Goal: Task Accomplishment & Management: Complete application form

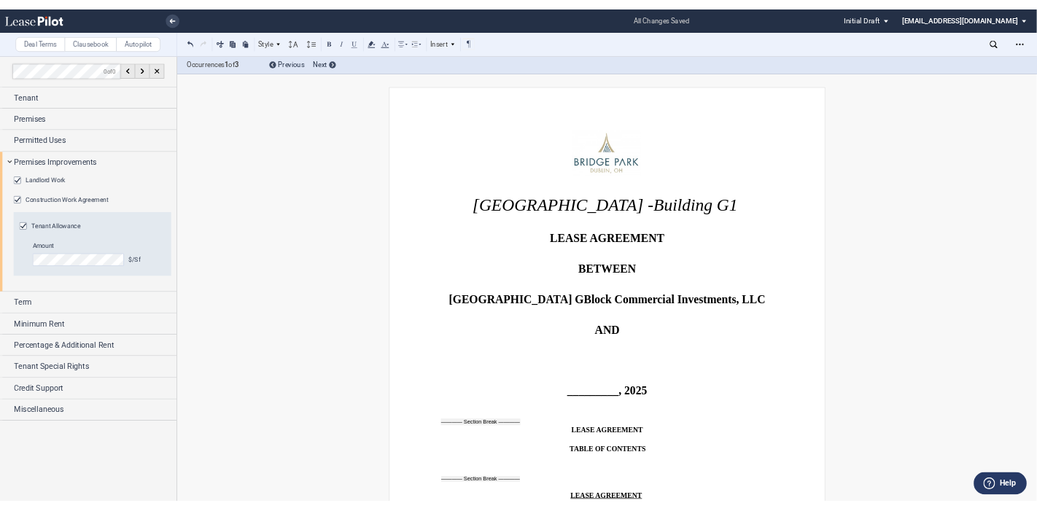
scroll to position [1030, 0]
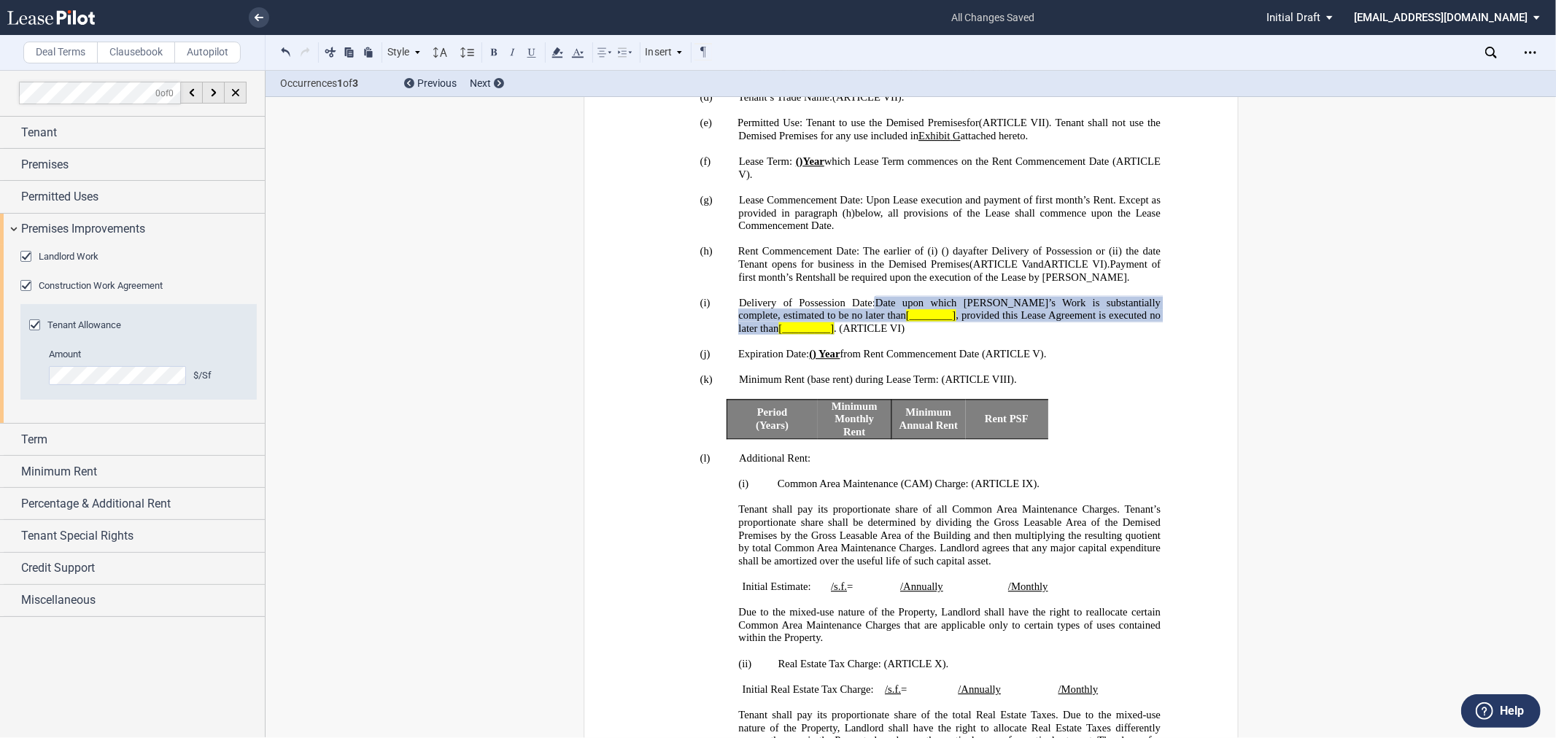
click at [1153, 439] on generate-table "Period (Years) Minimum Monthly Rent Minimum Annual Rent Rent PSF Remove Table" at bounding box center [910, 419] width 499 height 40
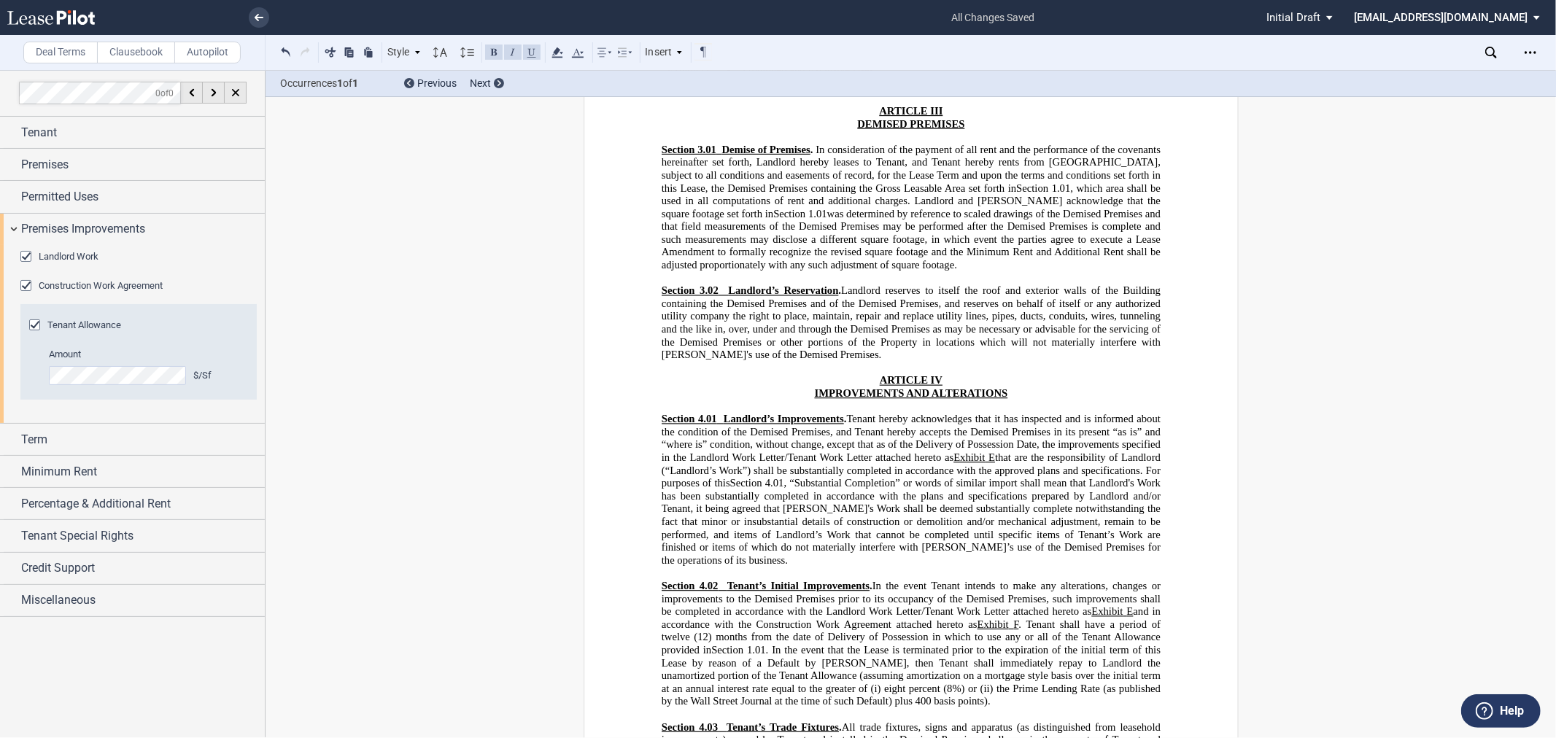
scroll to position [3660, 0]
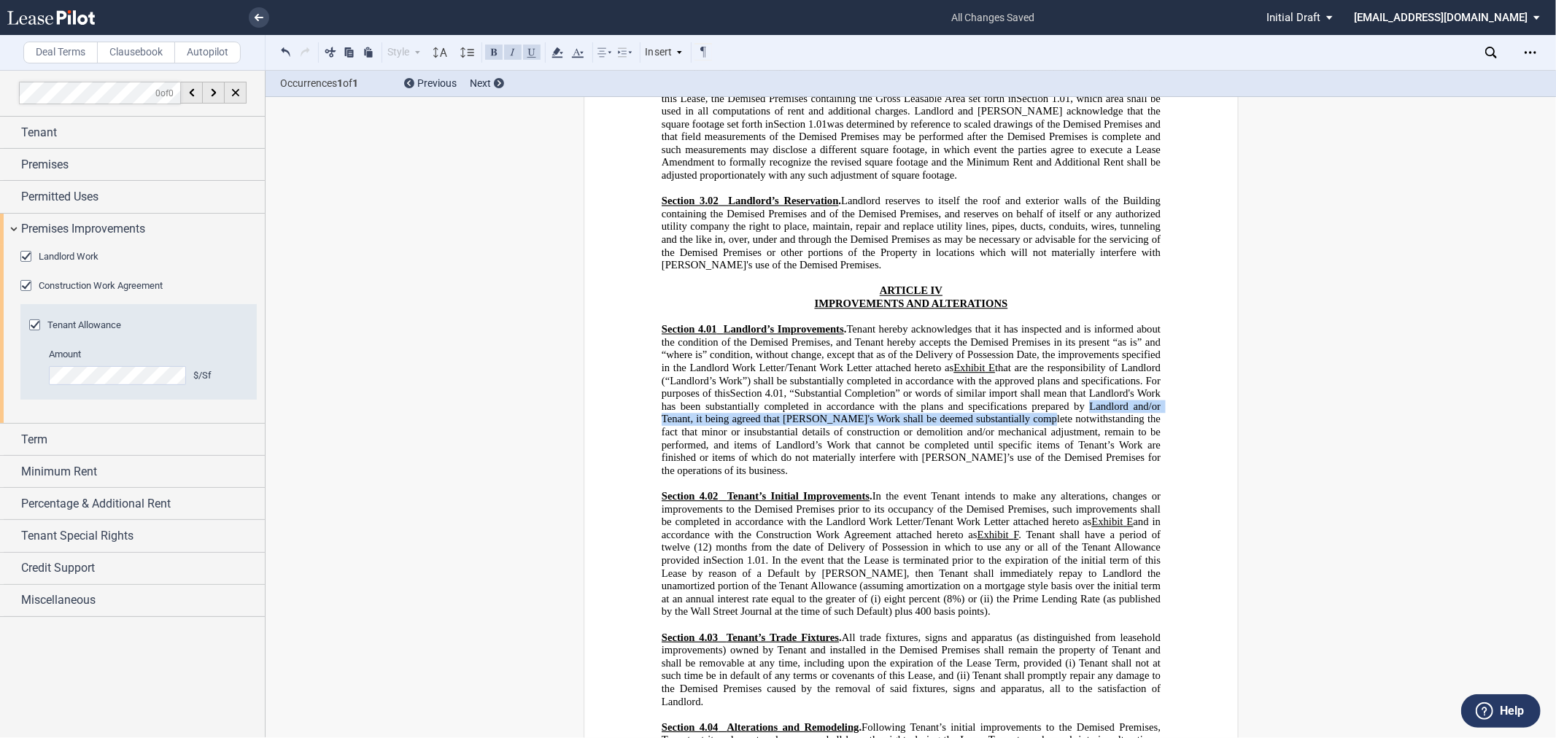
drag, startPoint x: 1548, startPoint y: 136, endPoint x: 1548, endPoint y: 154, distance: 17.5
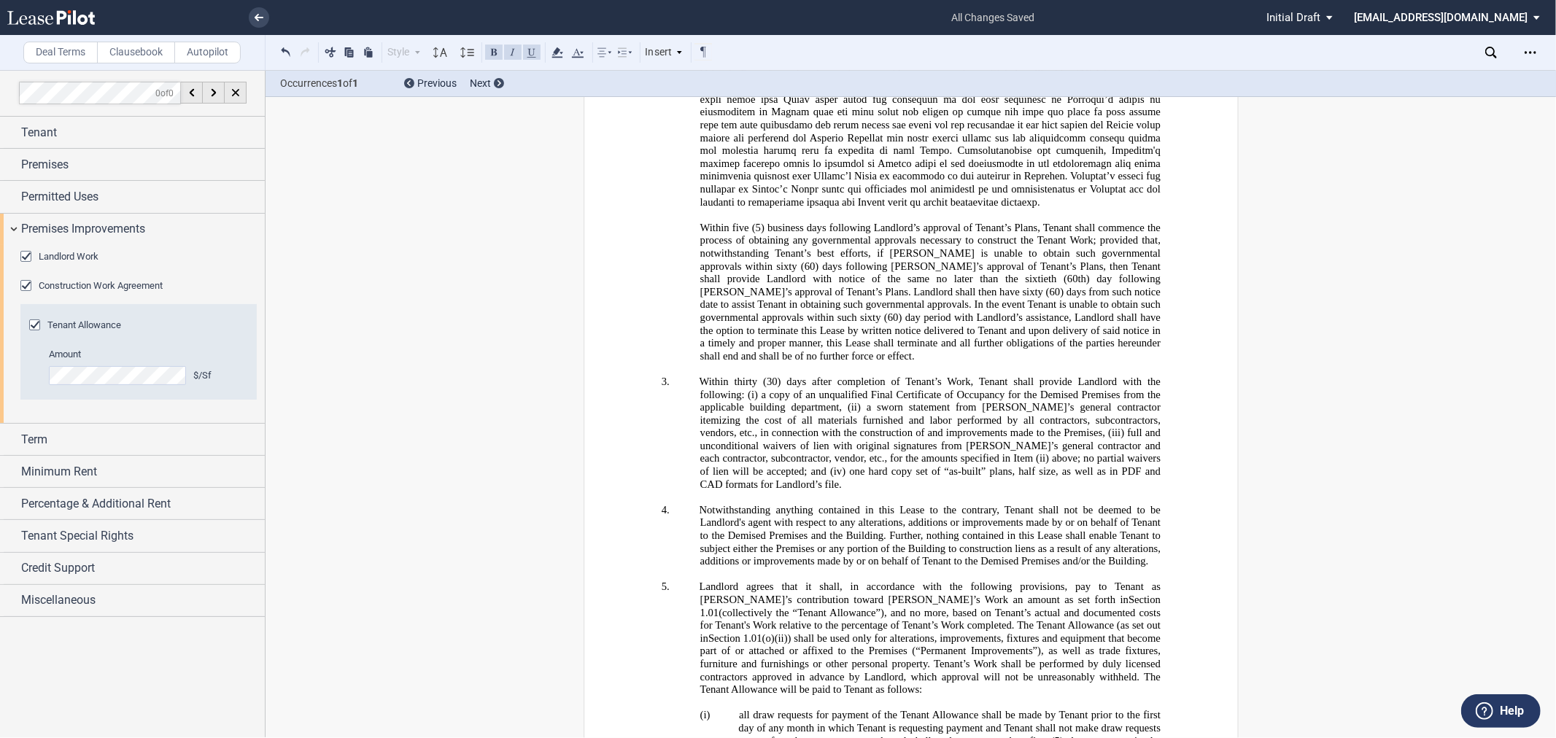
scroll to position [26628, 0]
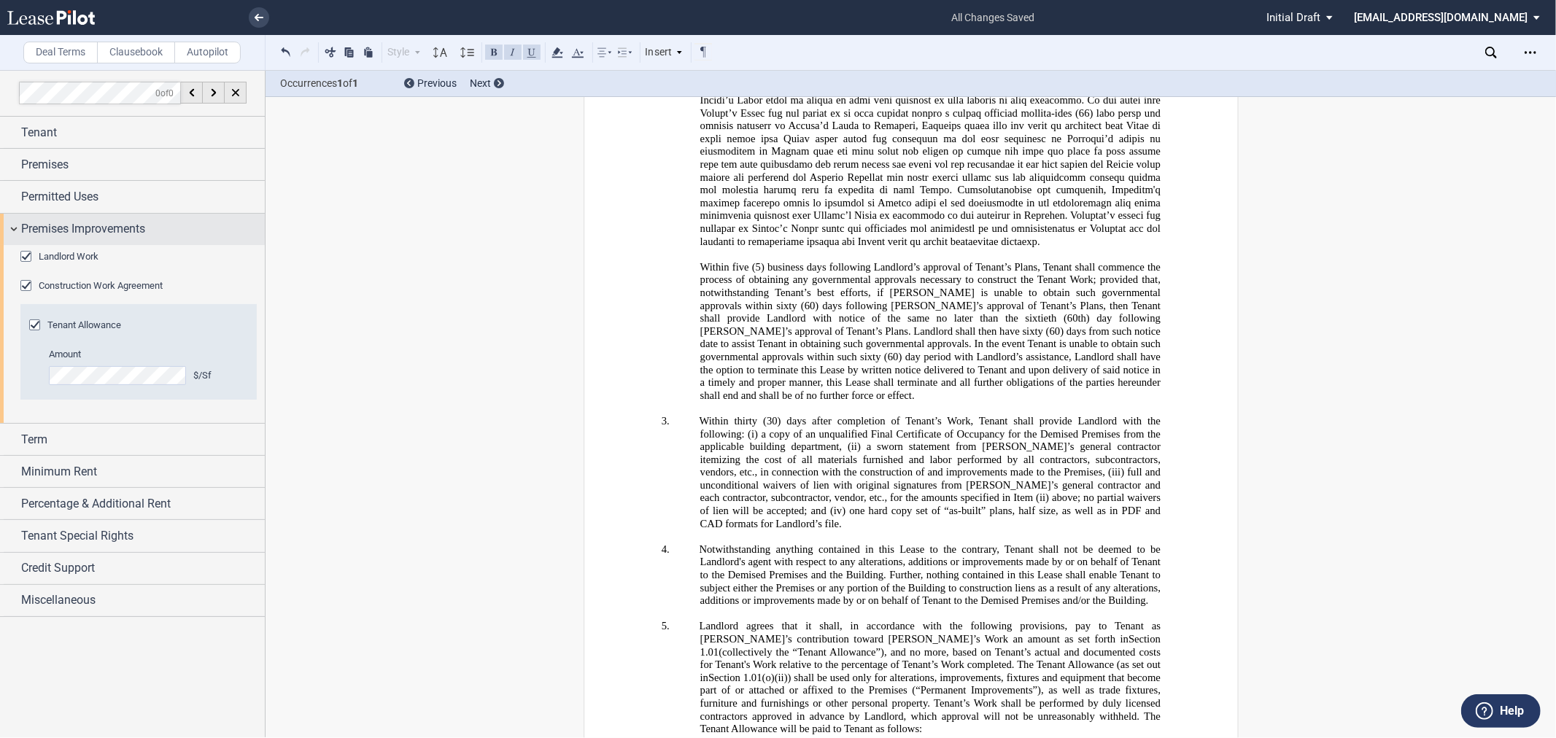
click at [77, 231] on span "Premises Improvements" at bounding box center [83, 229] width 124 height 18
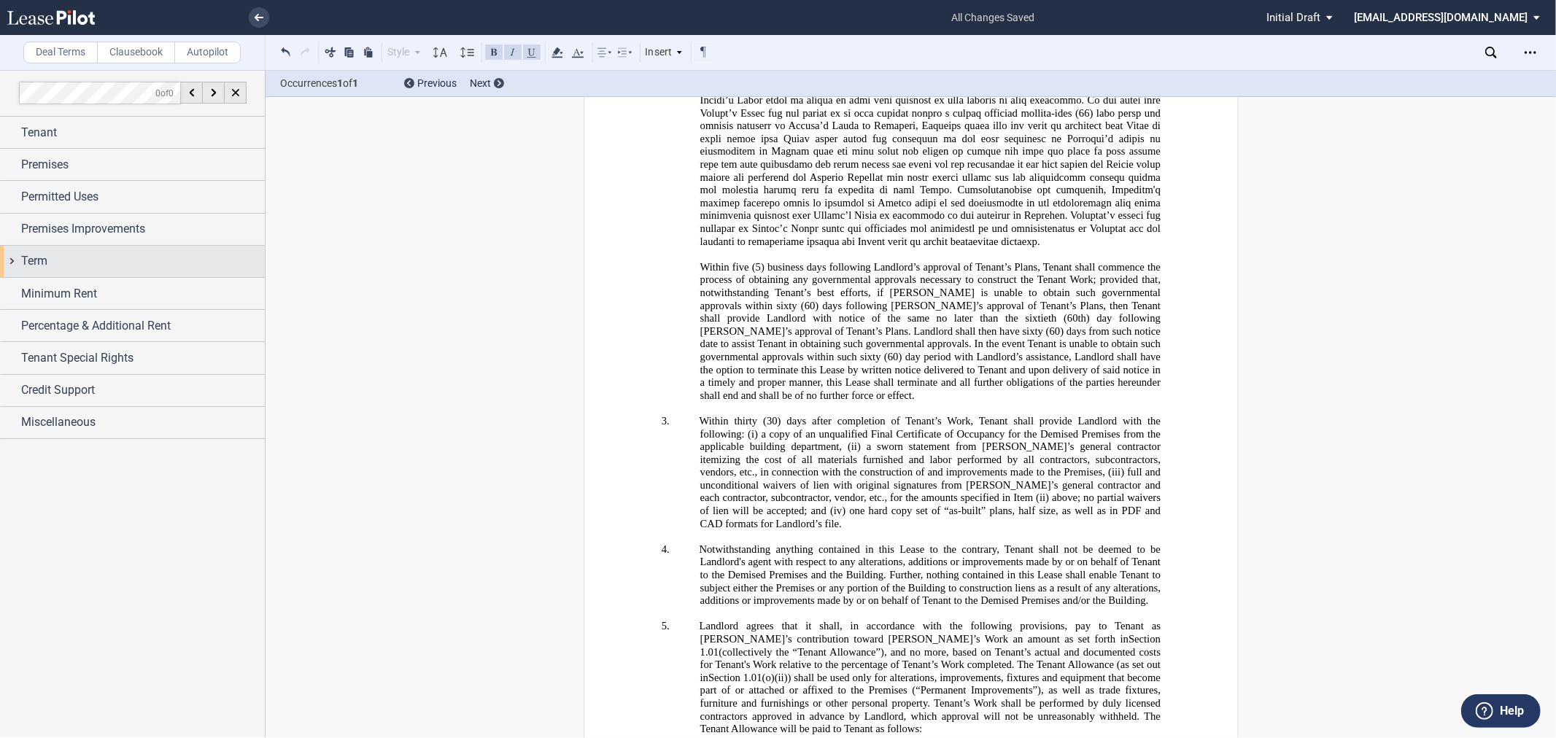
click at [81, 272] on div "Term" at bounding box center [132, 261] width 265 height 31
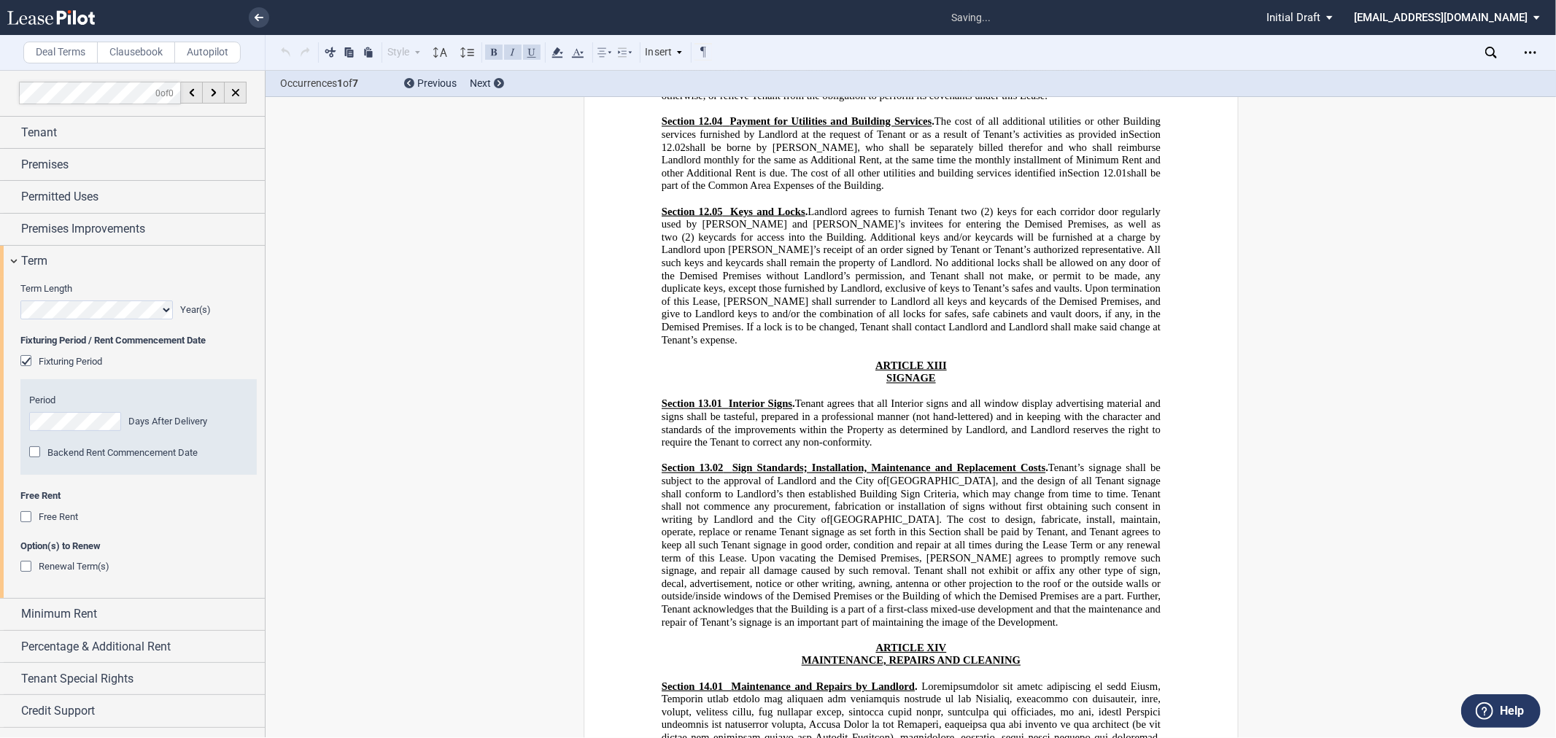
scroll to position [870, 0]
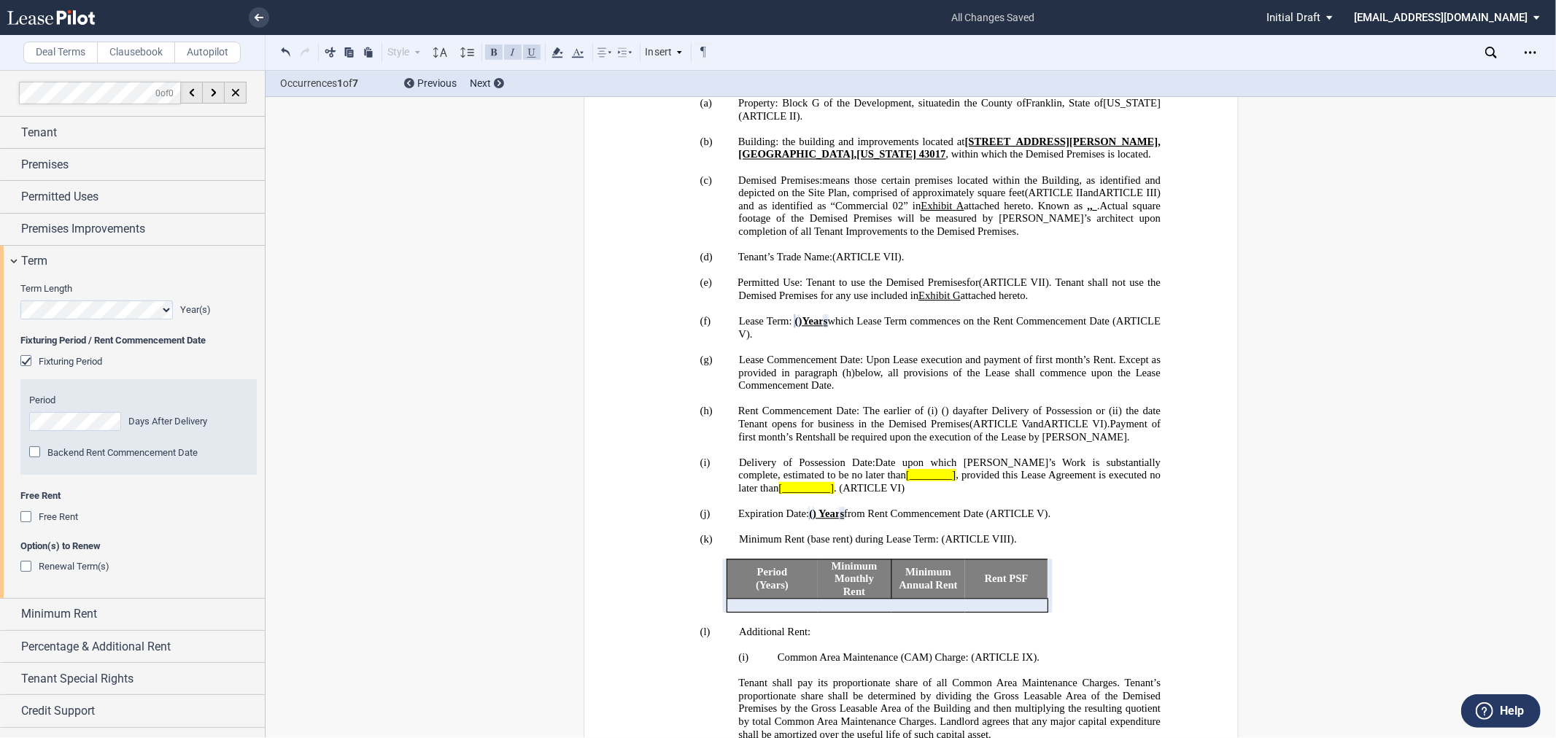
click at [78, 567] on span "Renewal Term(s)" at bounding box center [74, 566] width 71 height 11
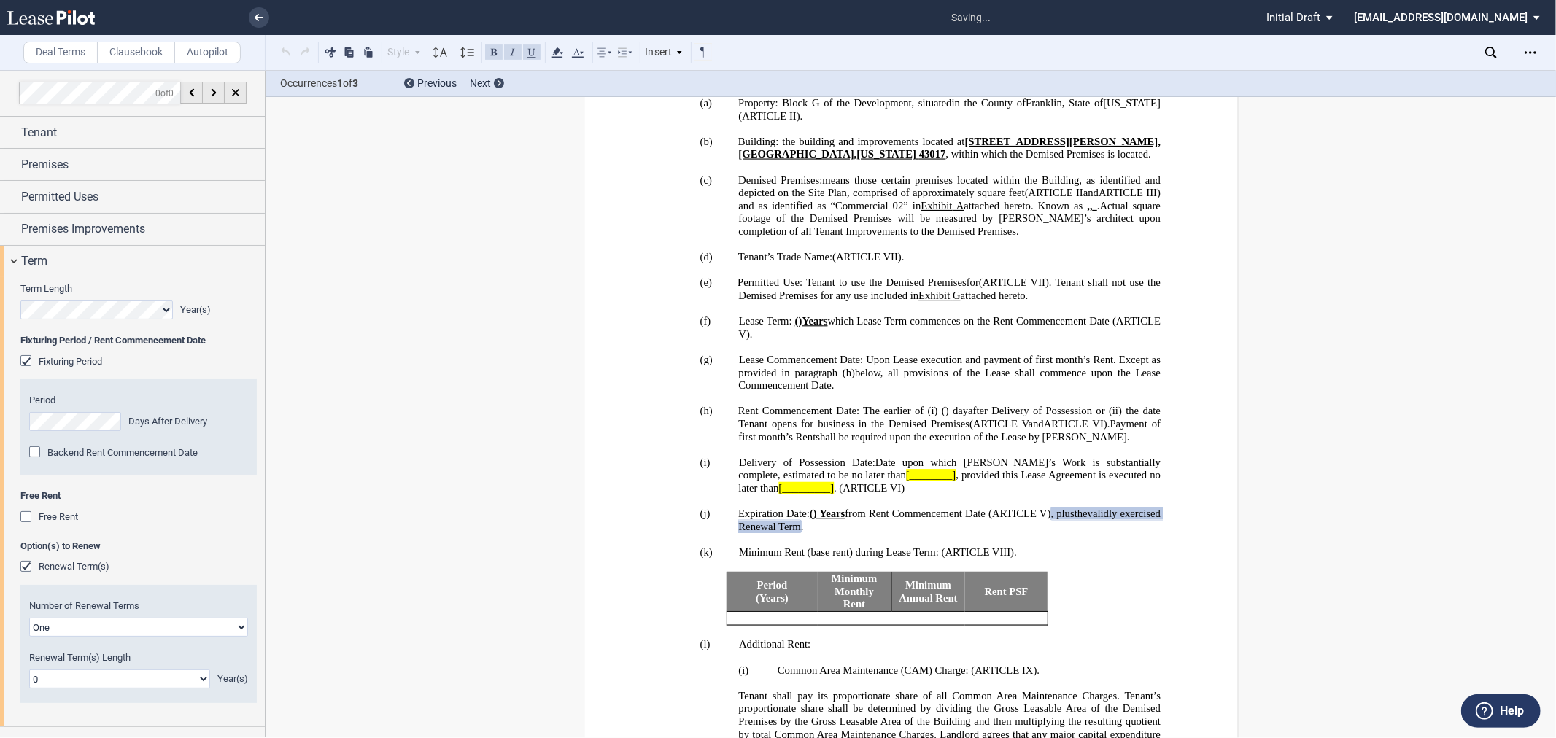
scroll to position [135, 0]
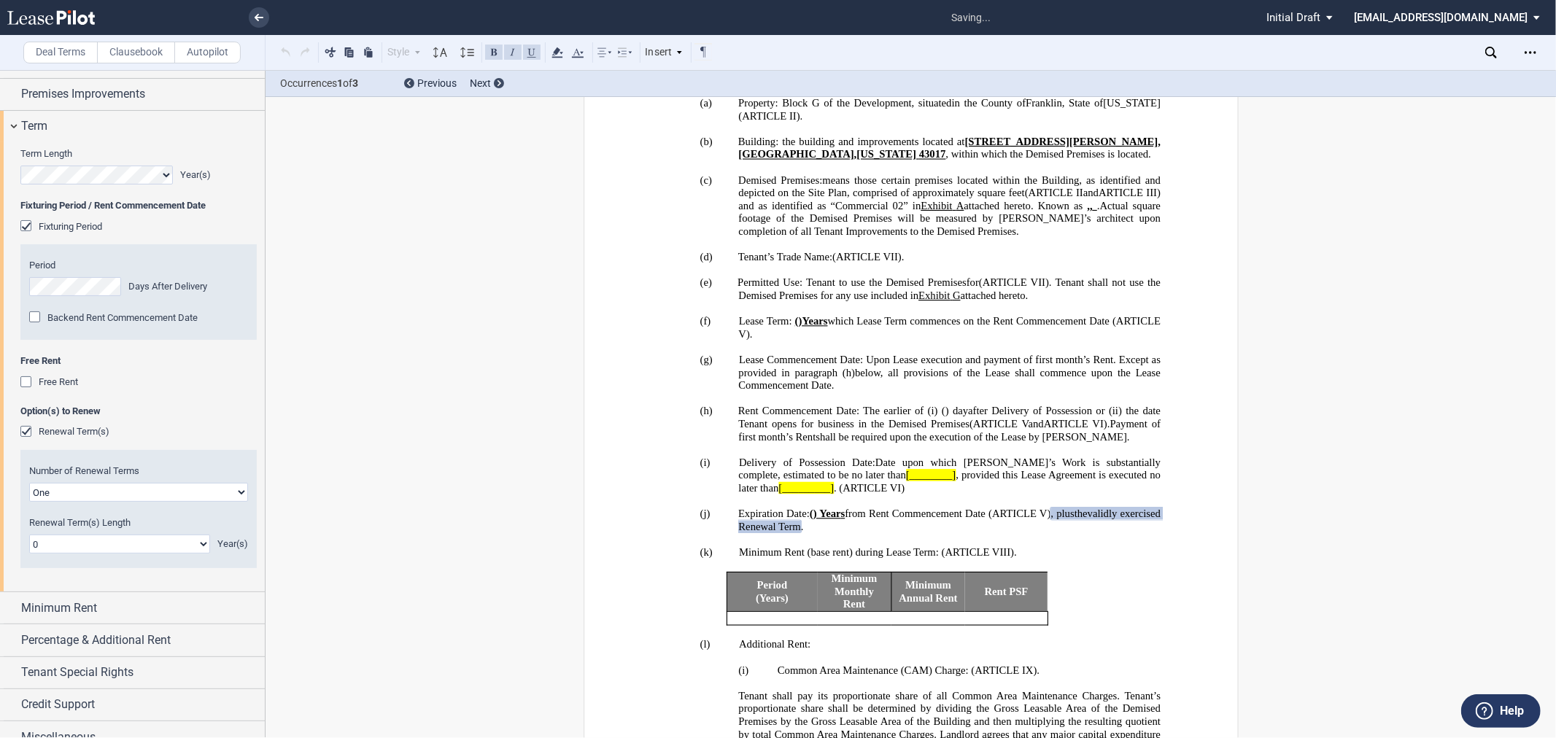
click at [160, 492] on select "One Two" at bounding box center [138, 492] width 219 height 19
select select "2"
click at [29, 483] on select "One Two" at bounding box center [138, 492] width 219 height 19
click at [125, 540] on select "0 1 2 3 4 5 6 7 8 9 10 11 12 13 14 15 16 17 18 19 20" at bounding box center [119, 544] width 181 height 19
select select "number:5"
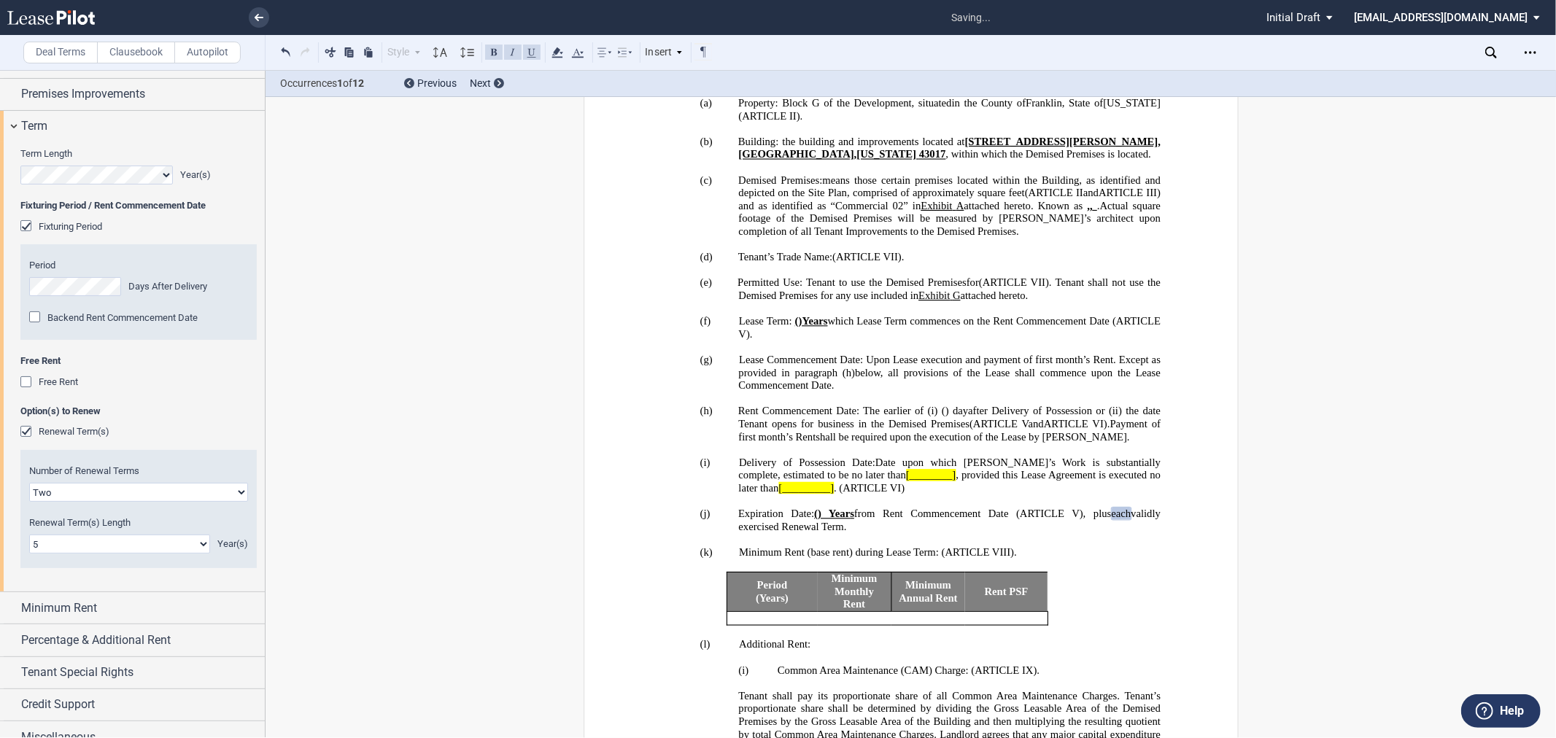
click at [29, 535] on select "0 1 2 3 4 5 6 7 8 9 10 11 12 13 14 15 16 17 18 19 20" at bounding box center [119, 544] width 181 height 19
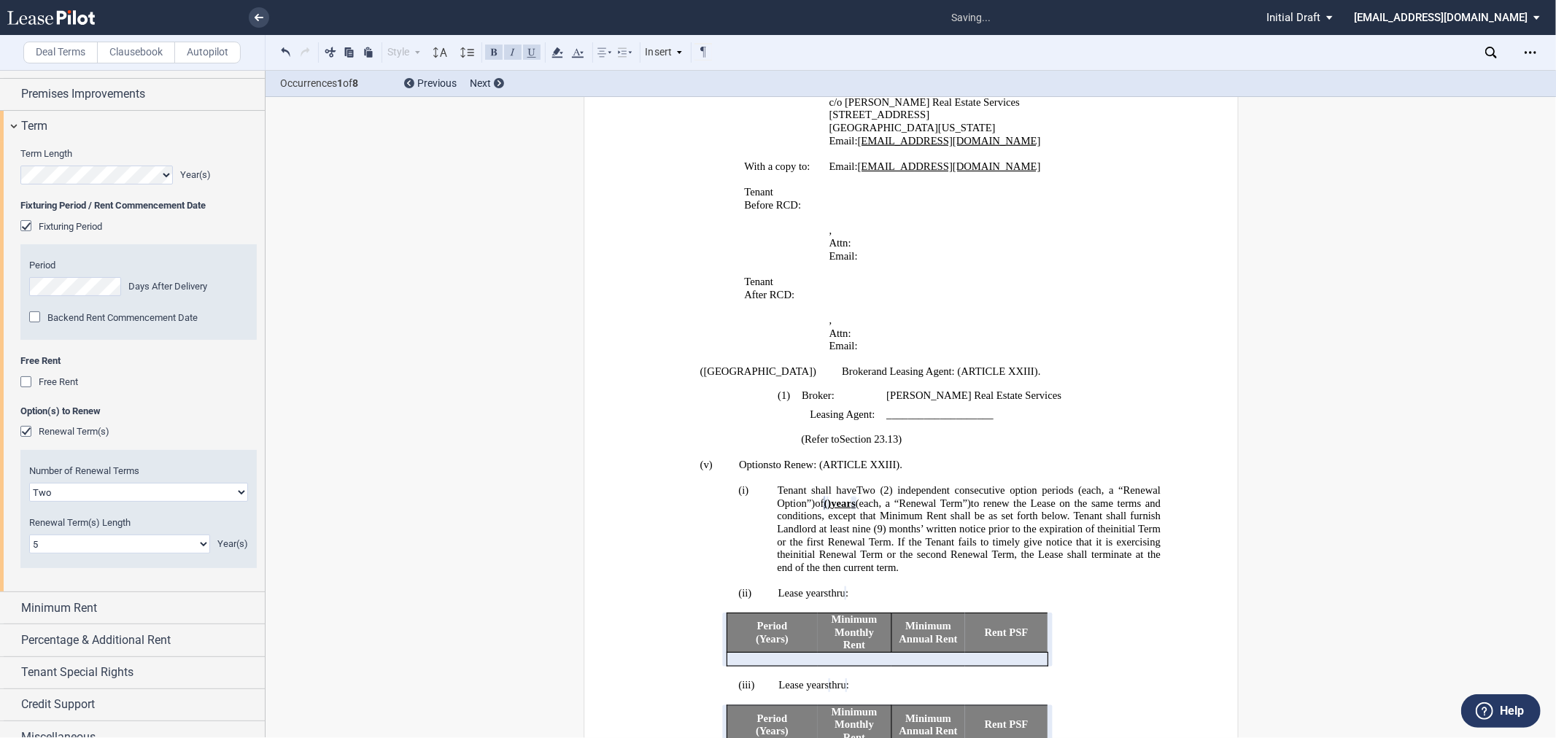
scroll to position [2334, 0]
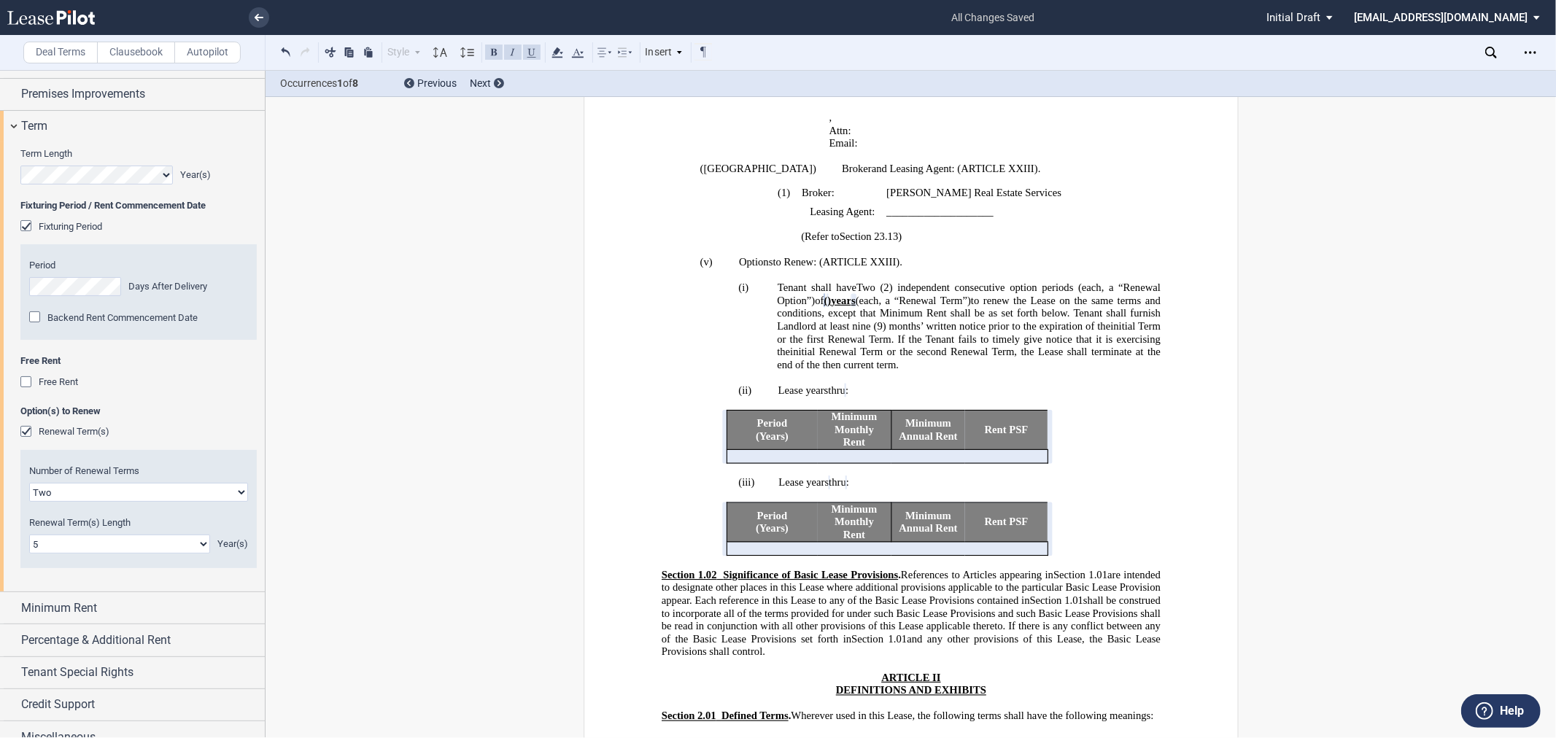
click at [57, 227] on span "Fixturing Period" at bounding box center [70, 226] width 63 height 11
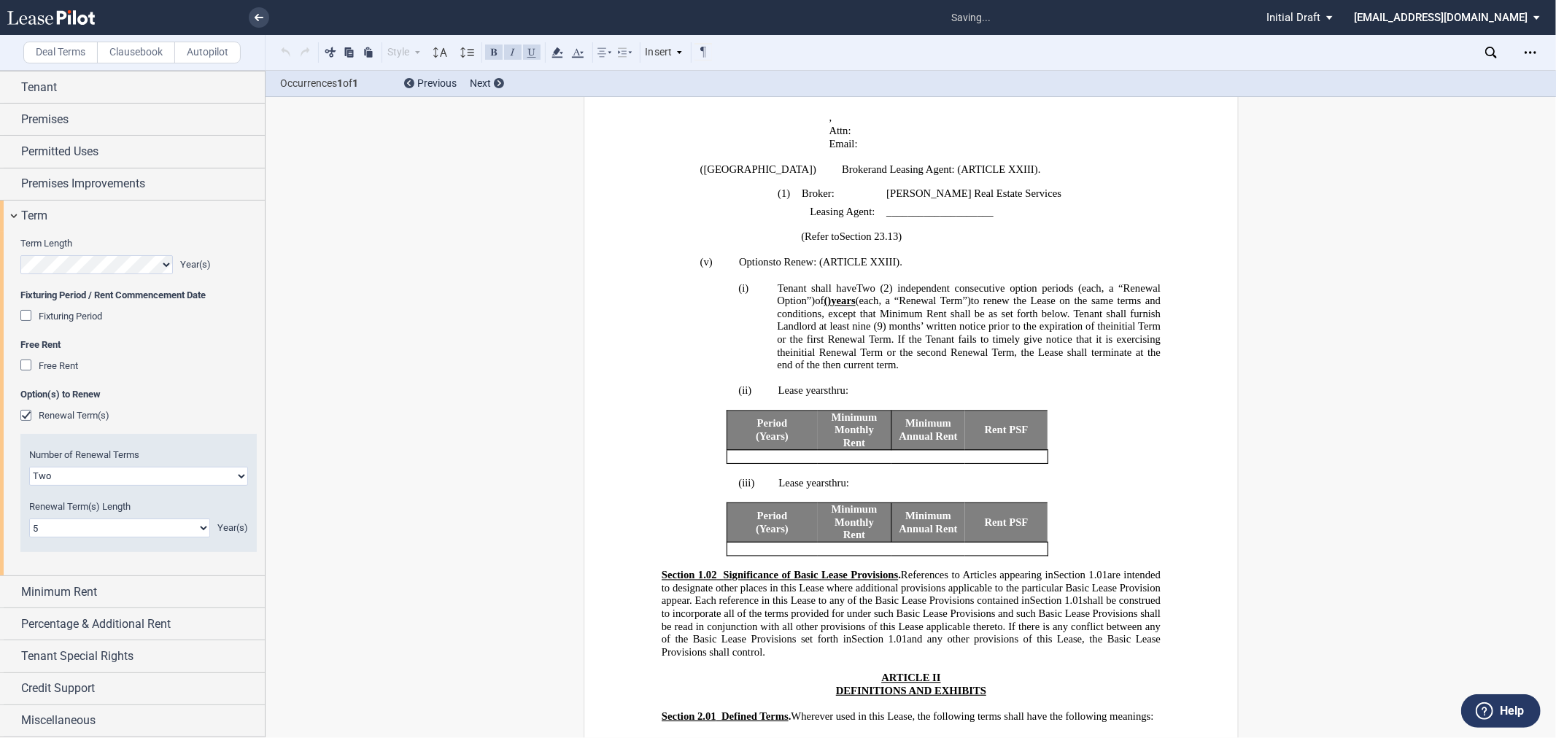
scroll to position [964, 0]
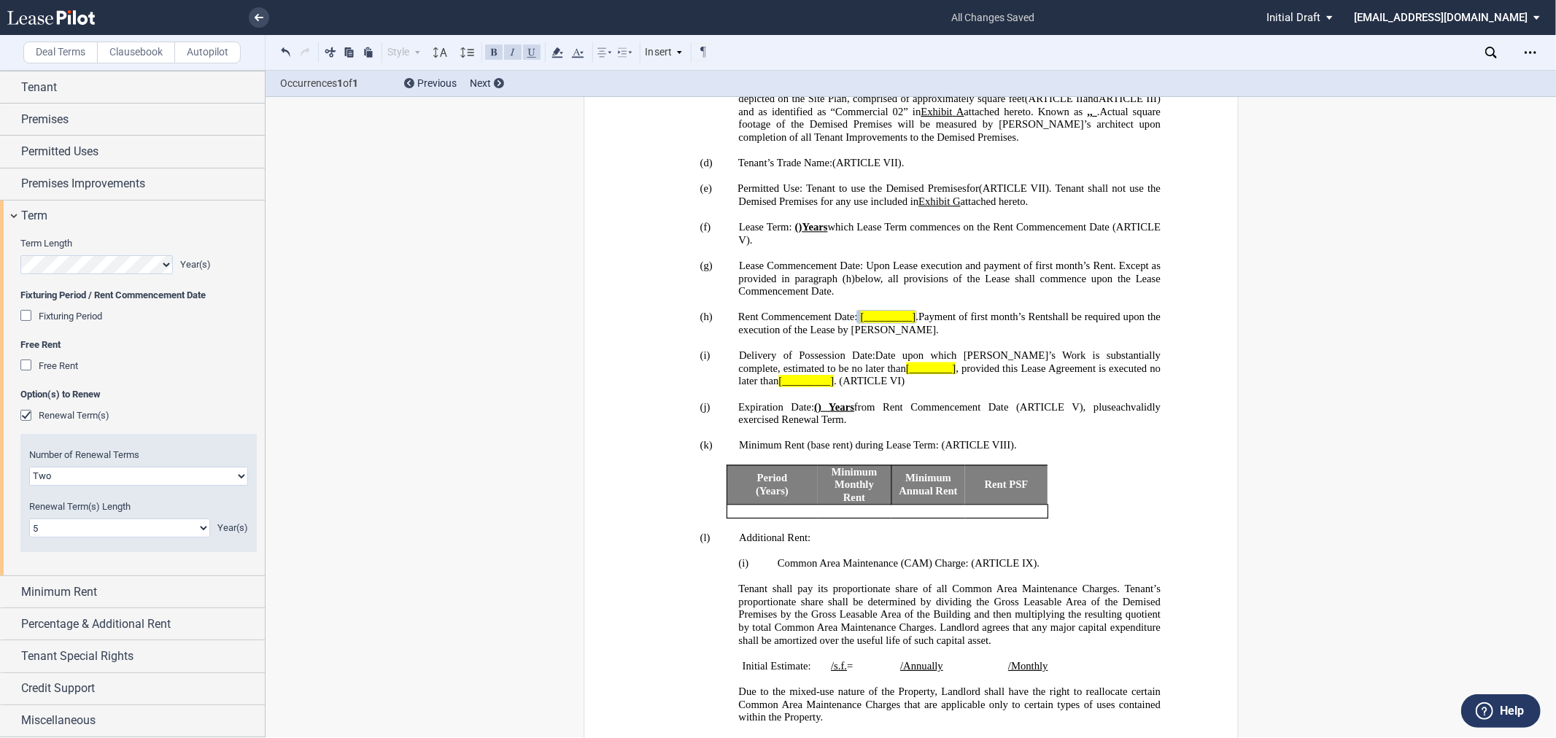
click at [85, 312] on span "Fixturing Period" at bounding box center [70, 316] width 63 height 11
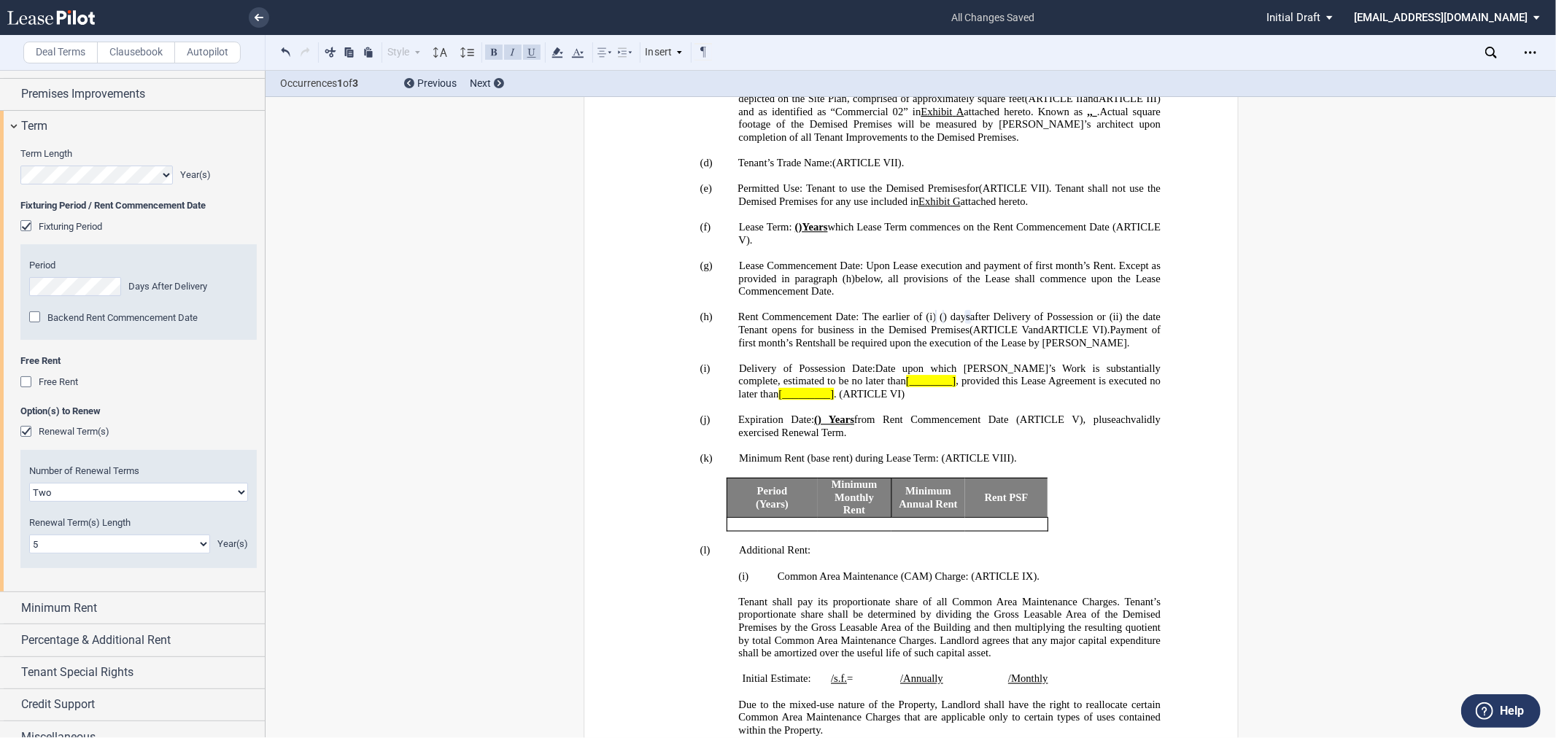
scroll to position [0, 0]
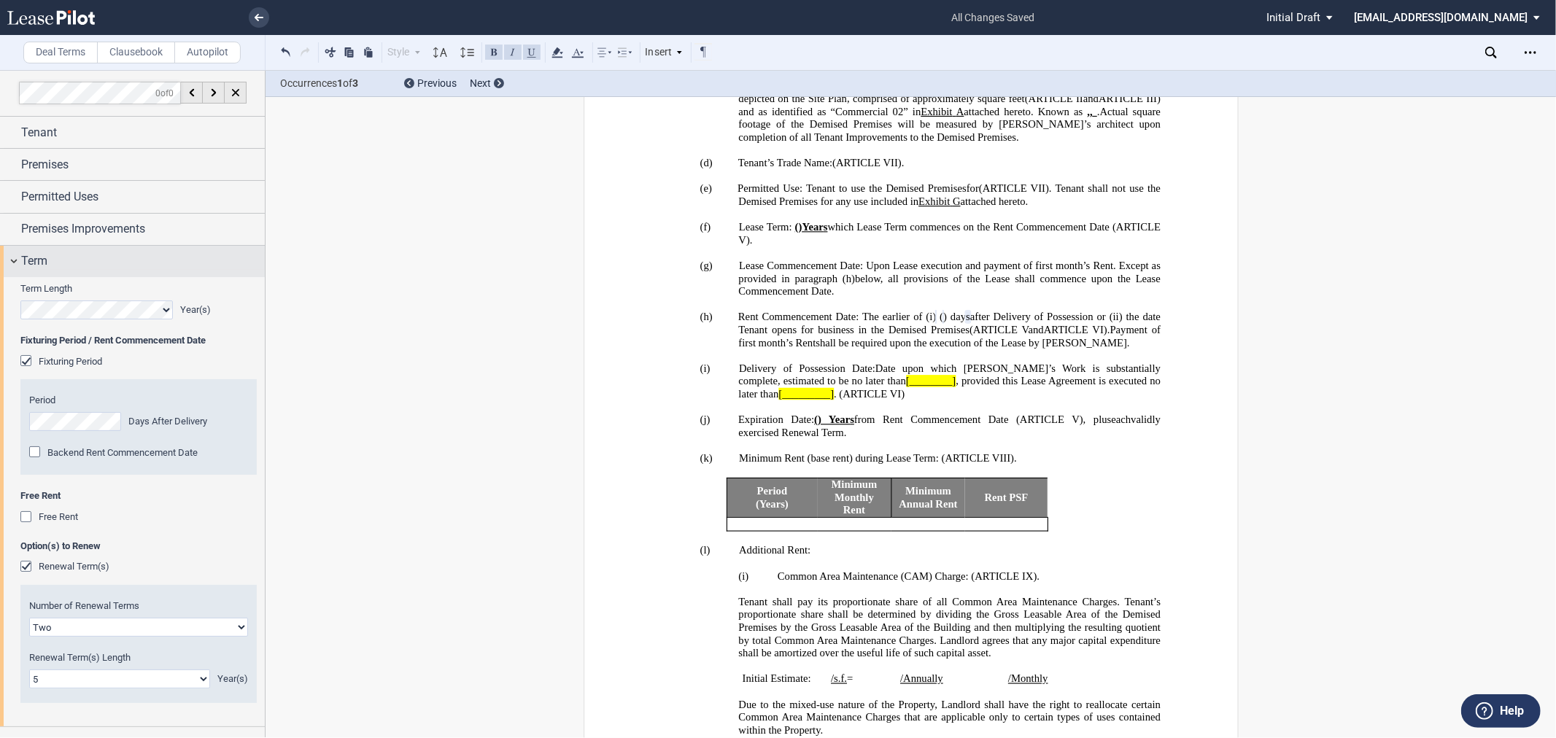
click at [41, 256] on span "Term" at bounding box center [34, 261] width 26 height 18
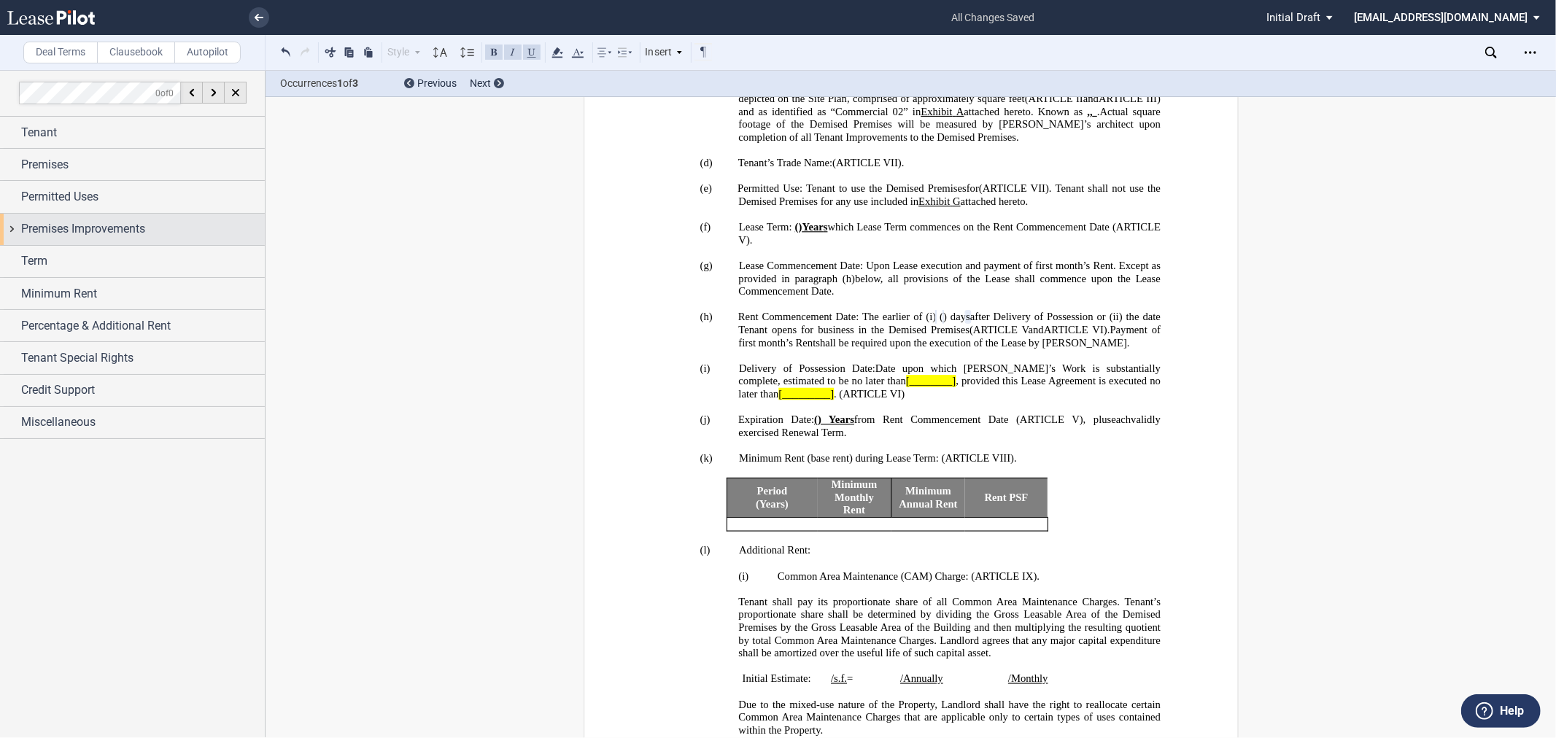
click at [60, 231] on span "Premises Improvements" at bounding box center [83, 229] width 124 height 18
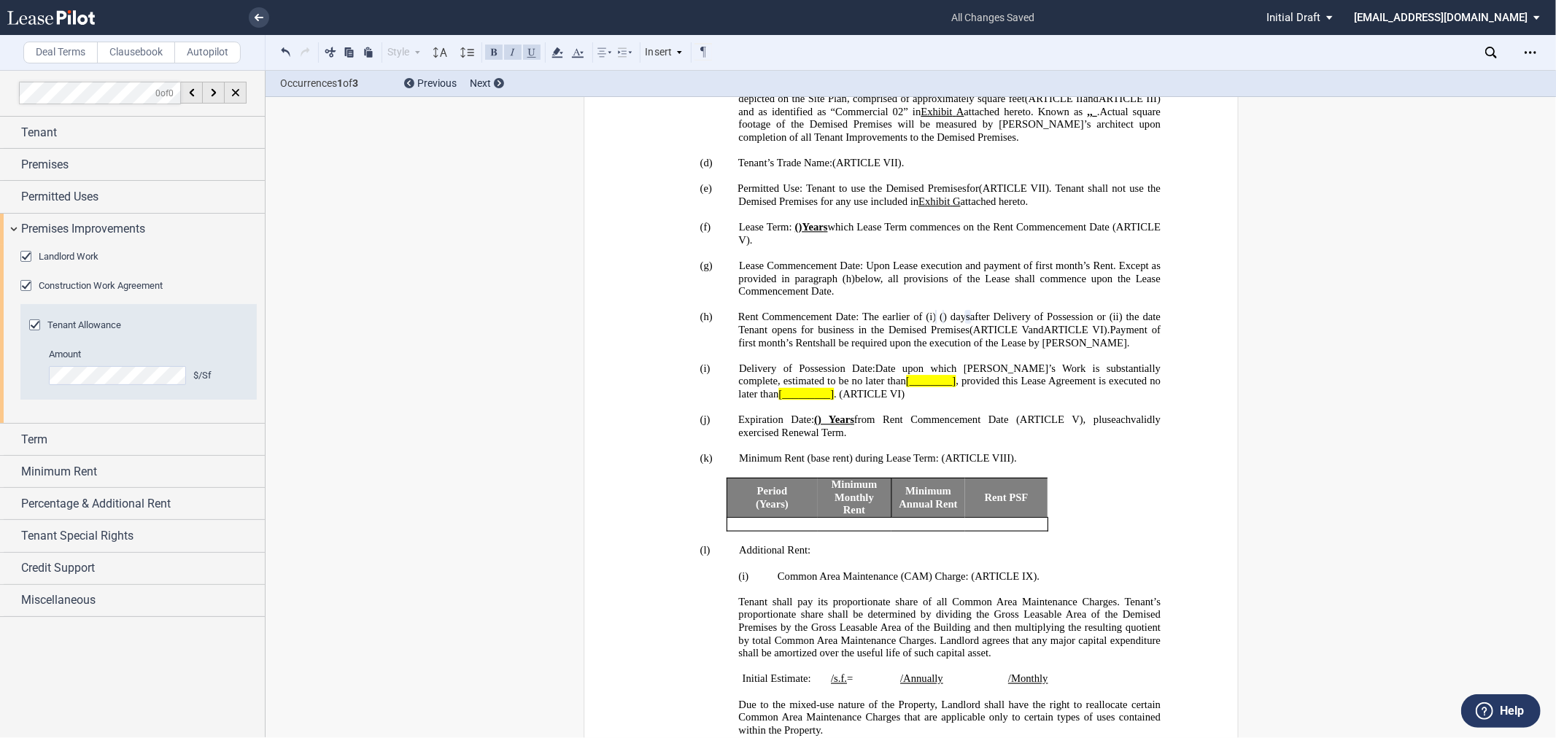
click at [56, 257] on span "Landlord Work" at bounding box center [69, 256] width 60 height 11
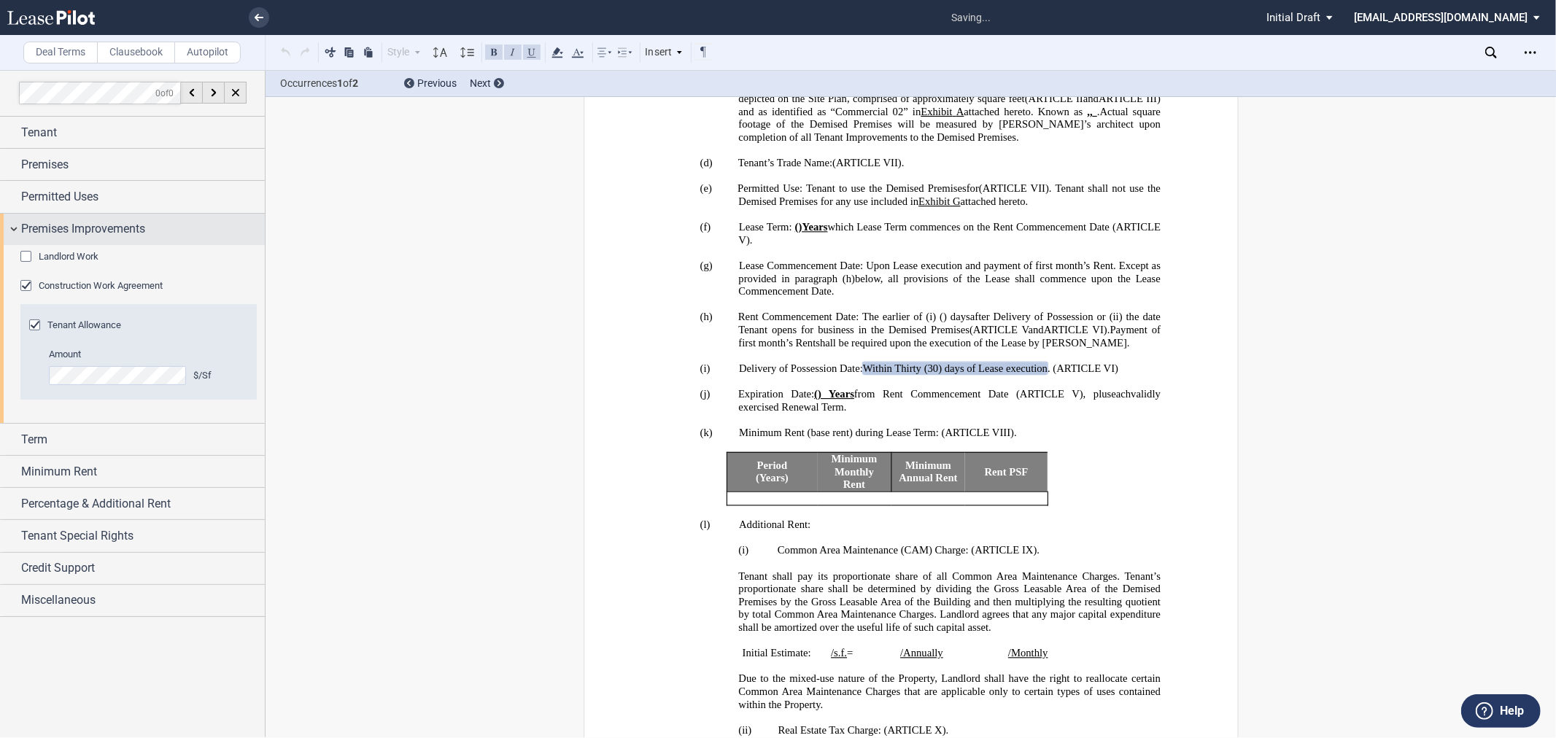
click at [66, 215] on div "Premises Improvements" at bounding box center [132, 229] width 265 height 31
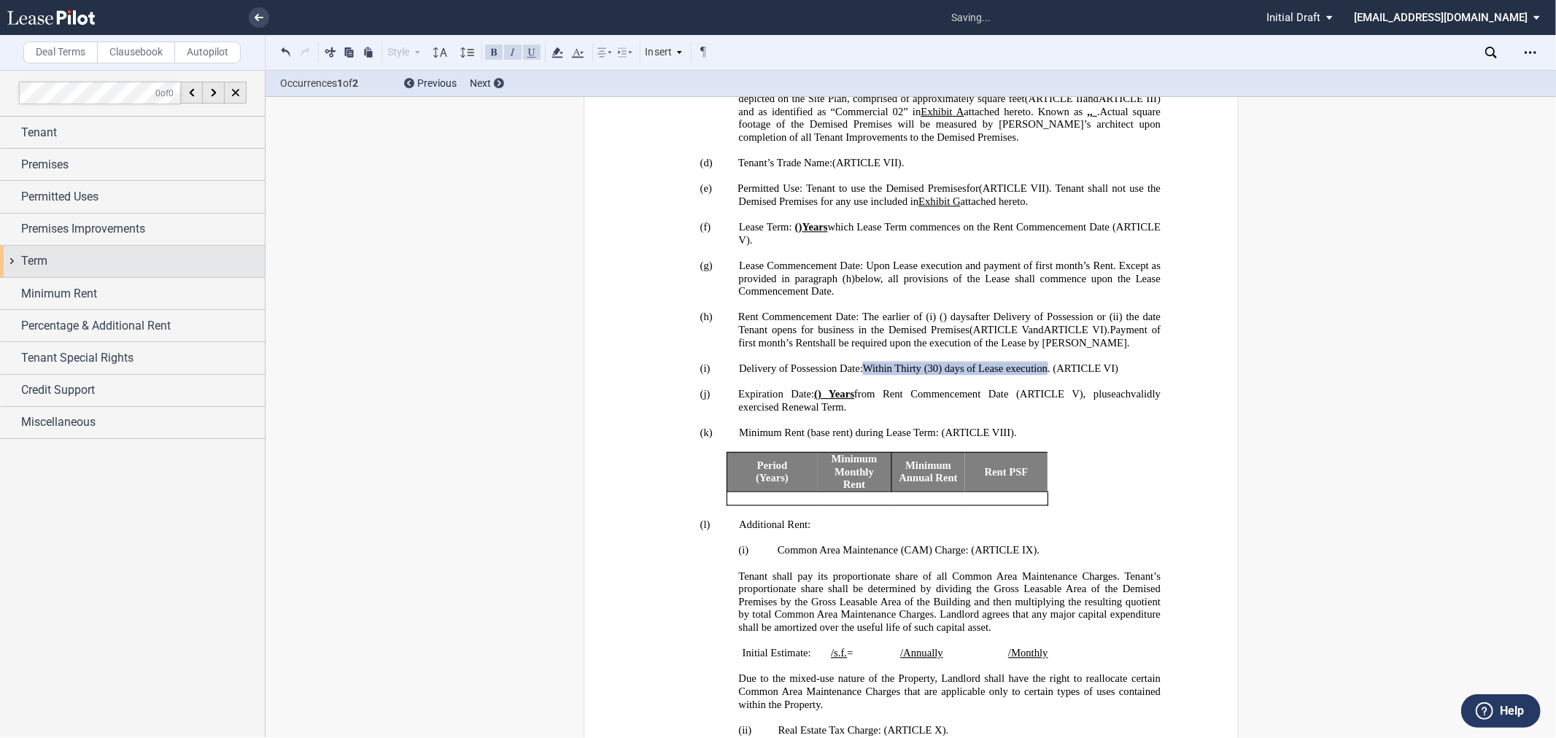
click at [84, 273] on div "Term" at bounding box center [132, 261] width 265 height 31
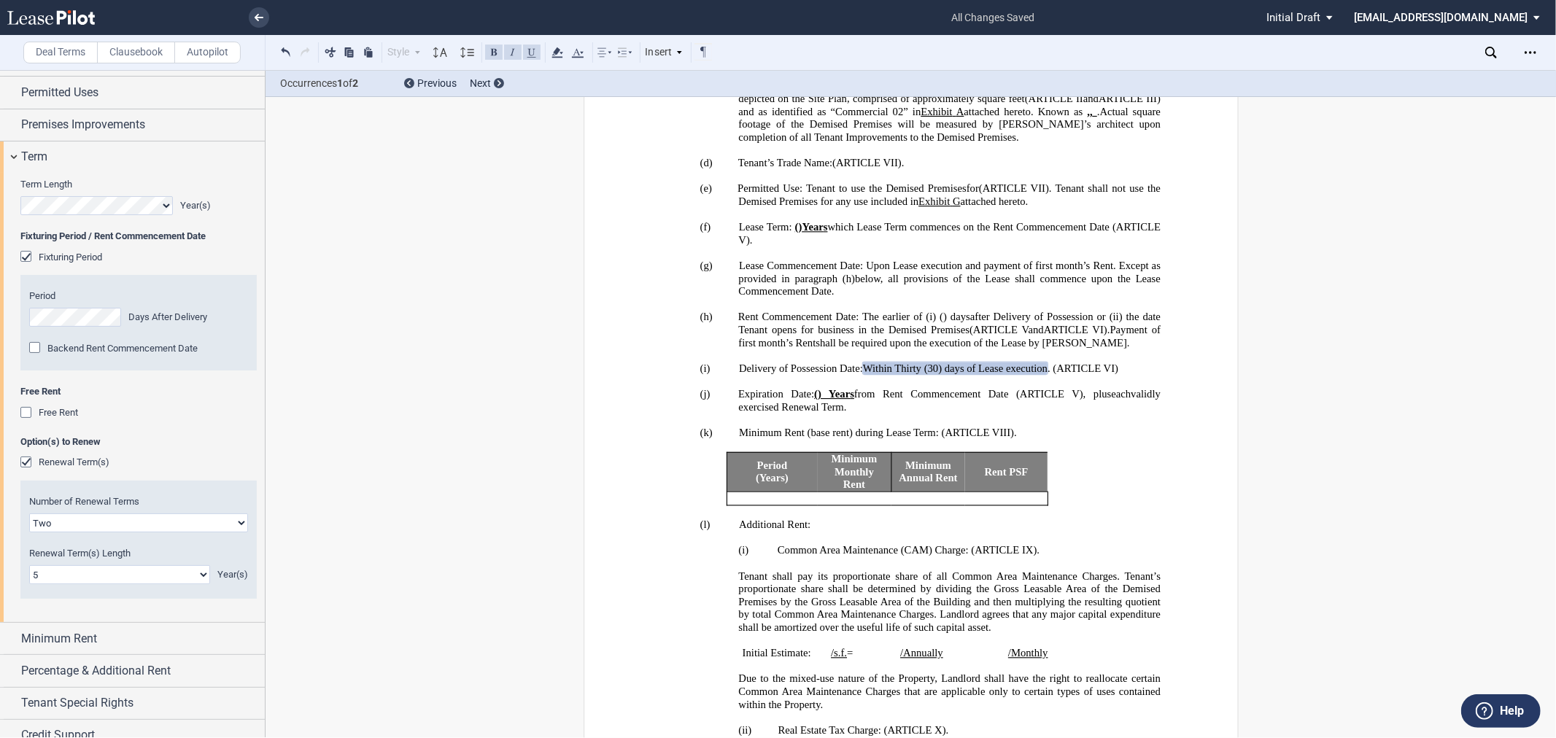
scroll to position [135, 0]
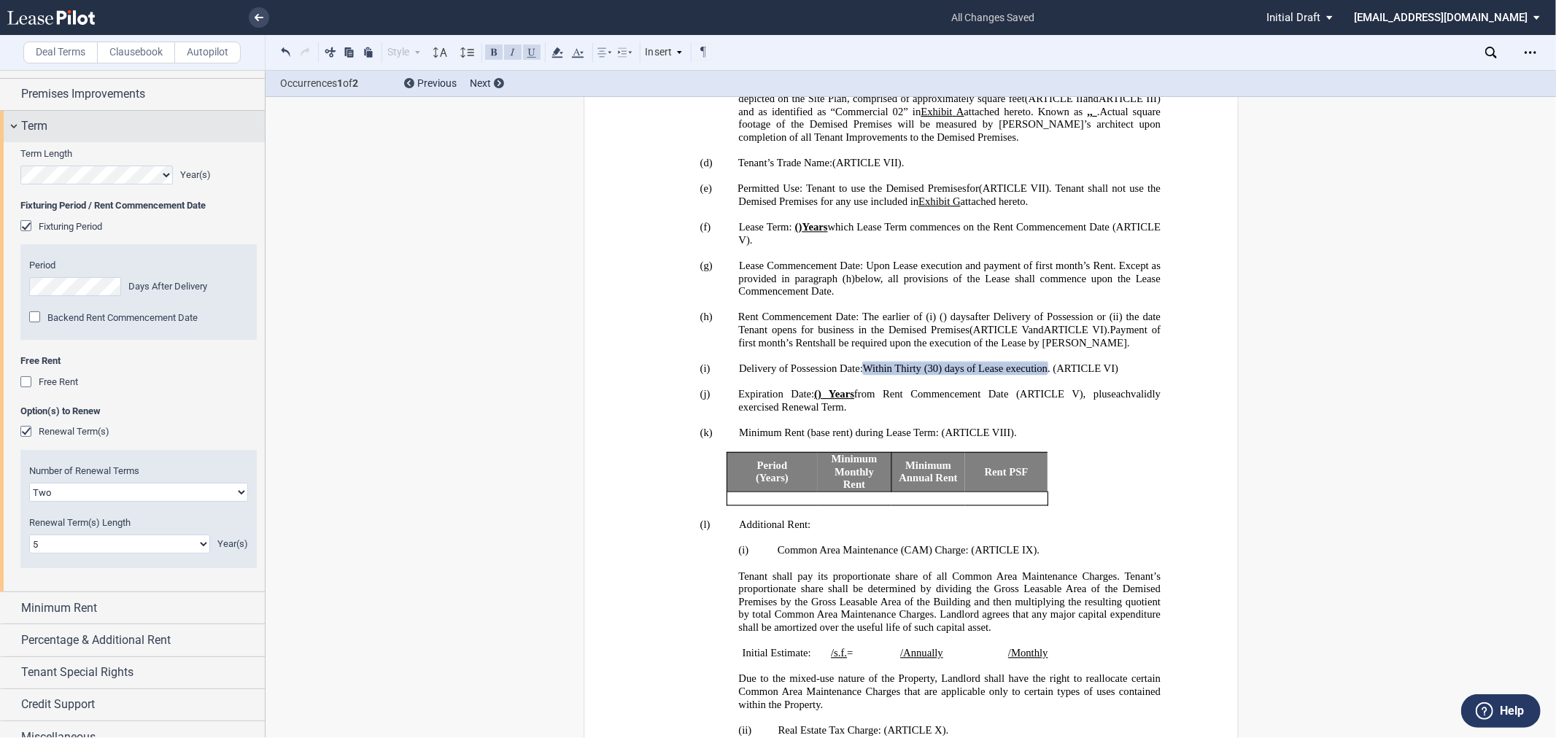
click at [42, 120] on span "Term" at bounding box center [34, 126] width 26 height 18
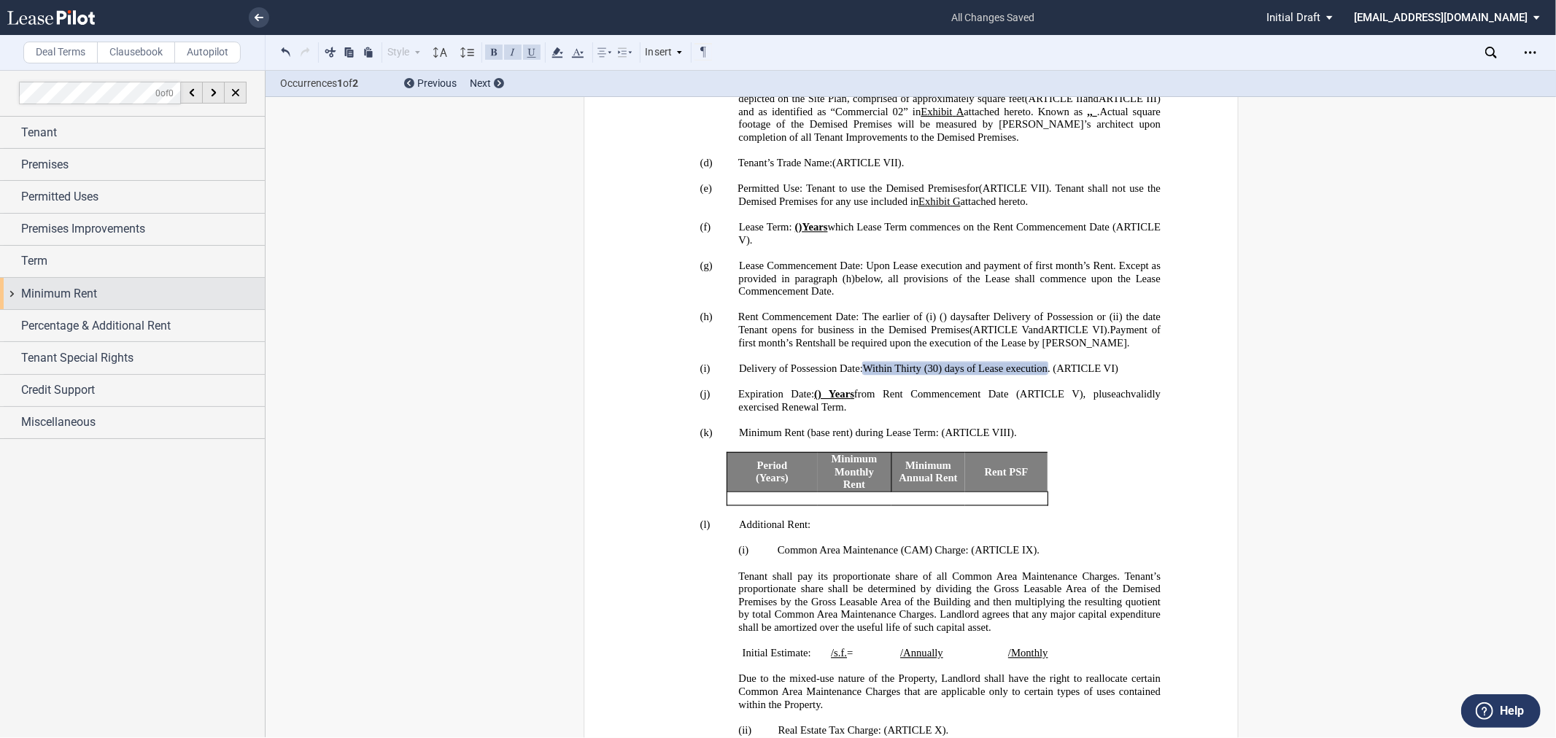
click at [74, 295] on span "Minimum Rent" at bounding box center [59, 294] width 76 height 18
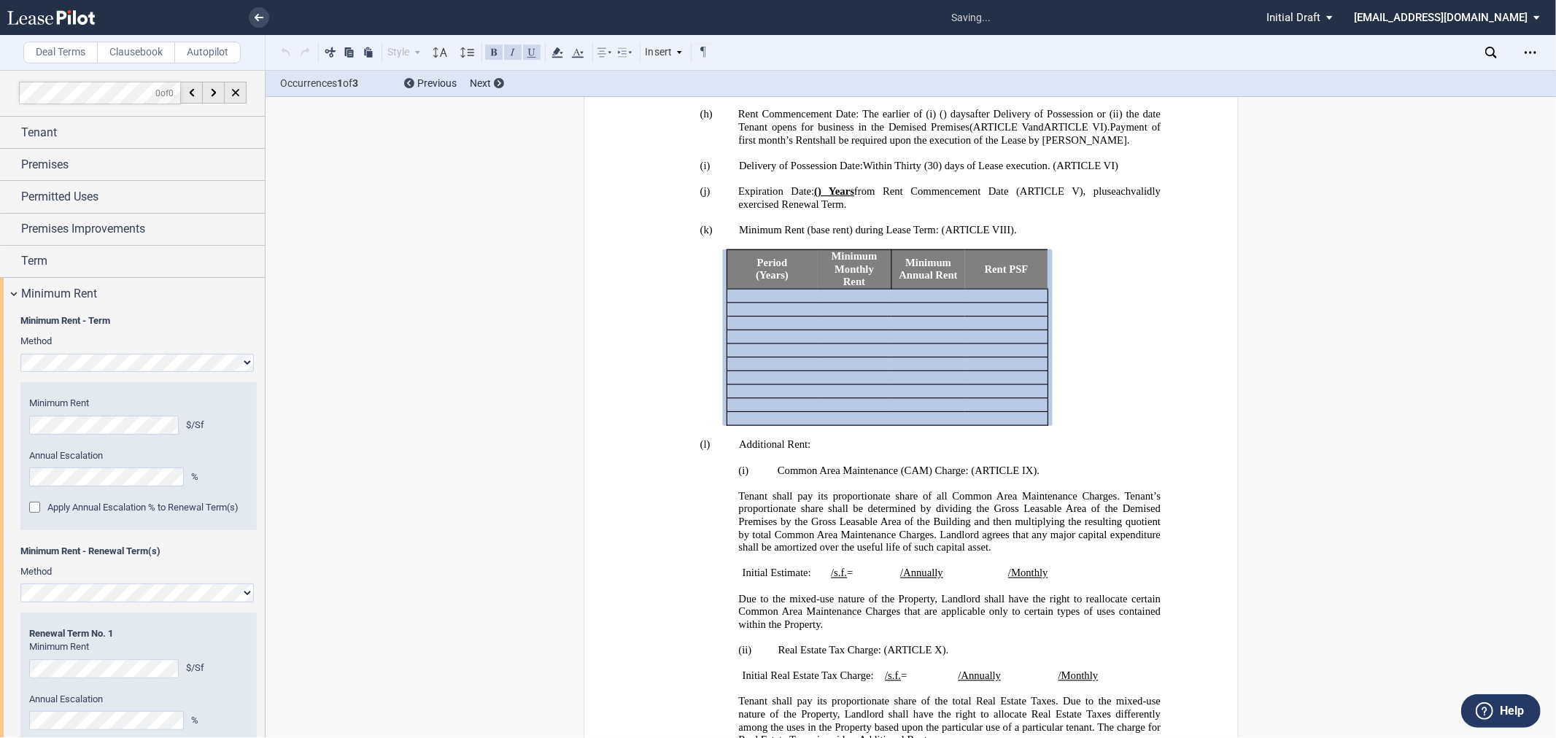
scroll to position [1197, 0]
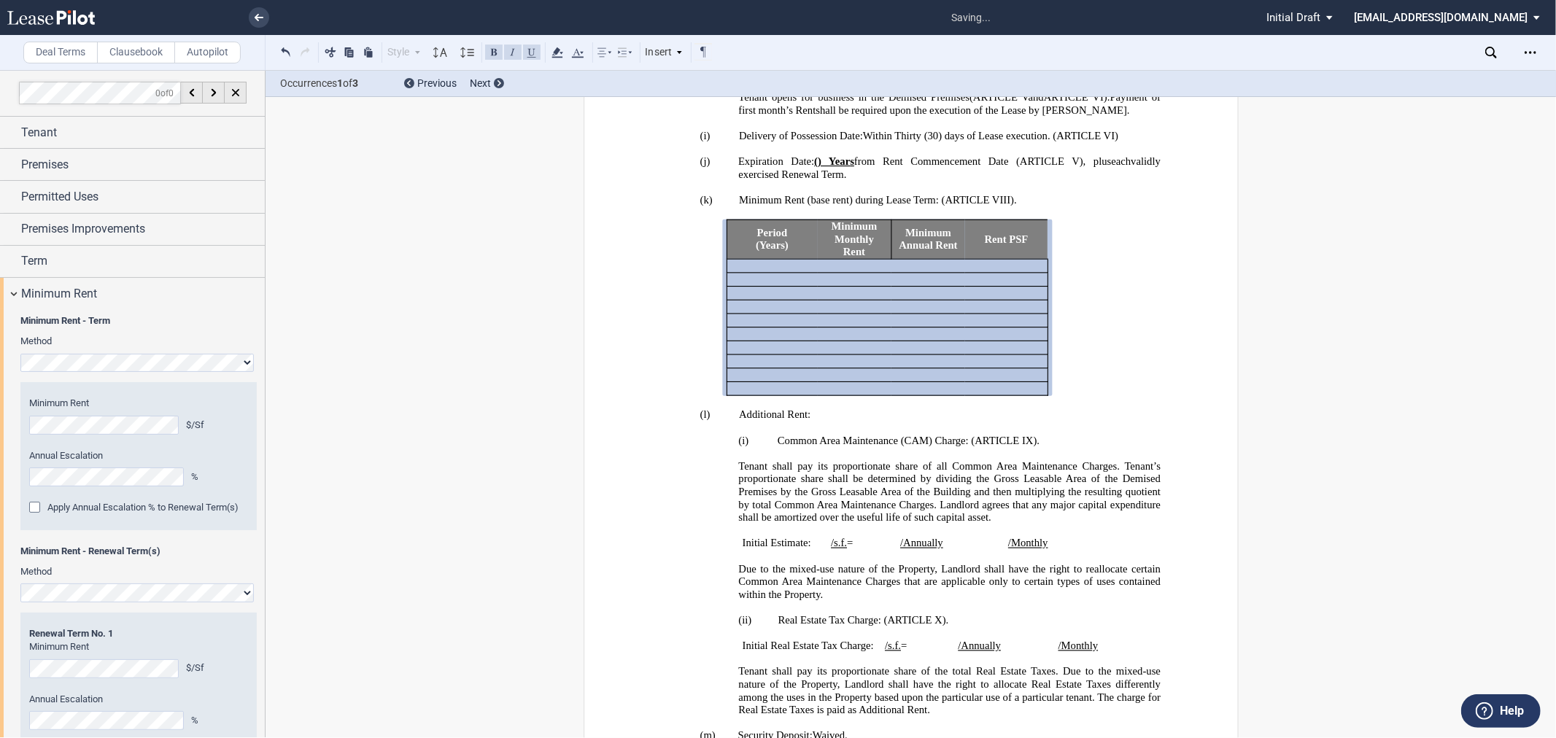
click at [51, 505] on span "Apply Annual Escalation % to Renewal Term(s)" at bounding box center [142, 507] width 191 height 11
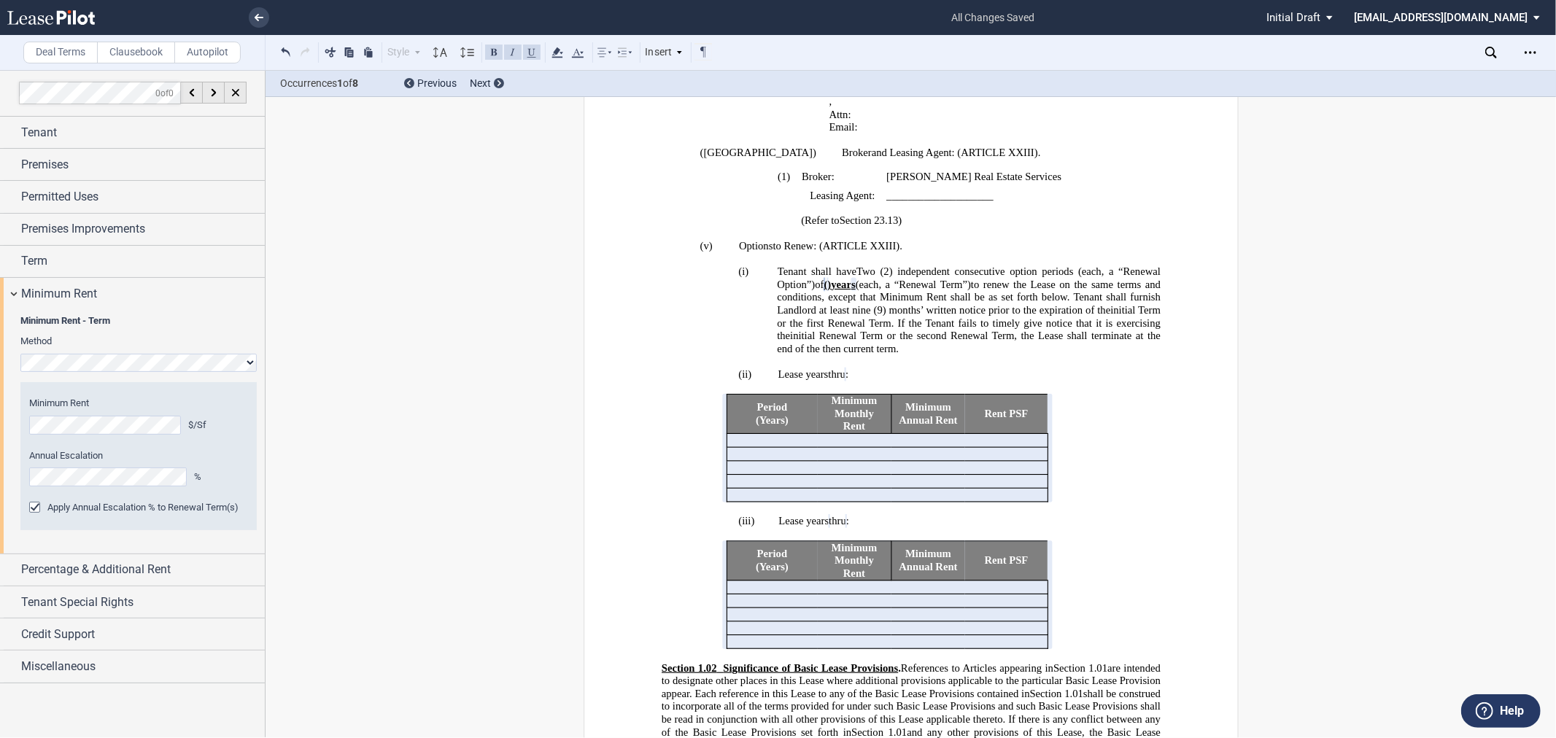
scroll to position [2583, 0]
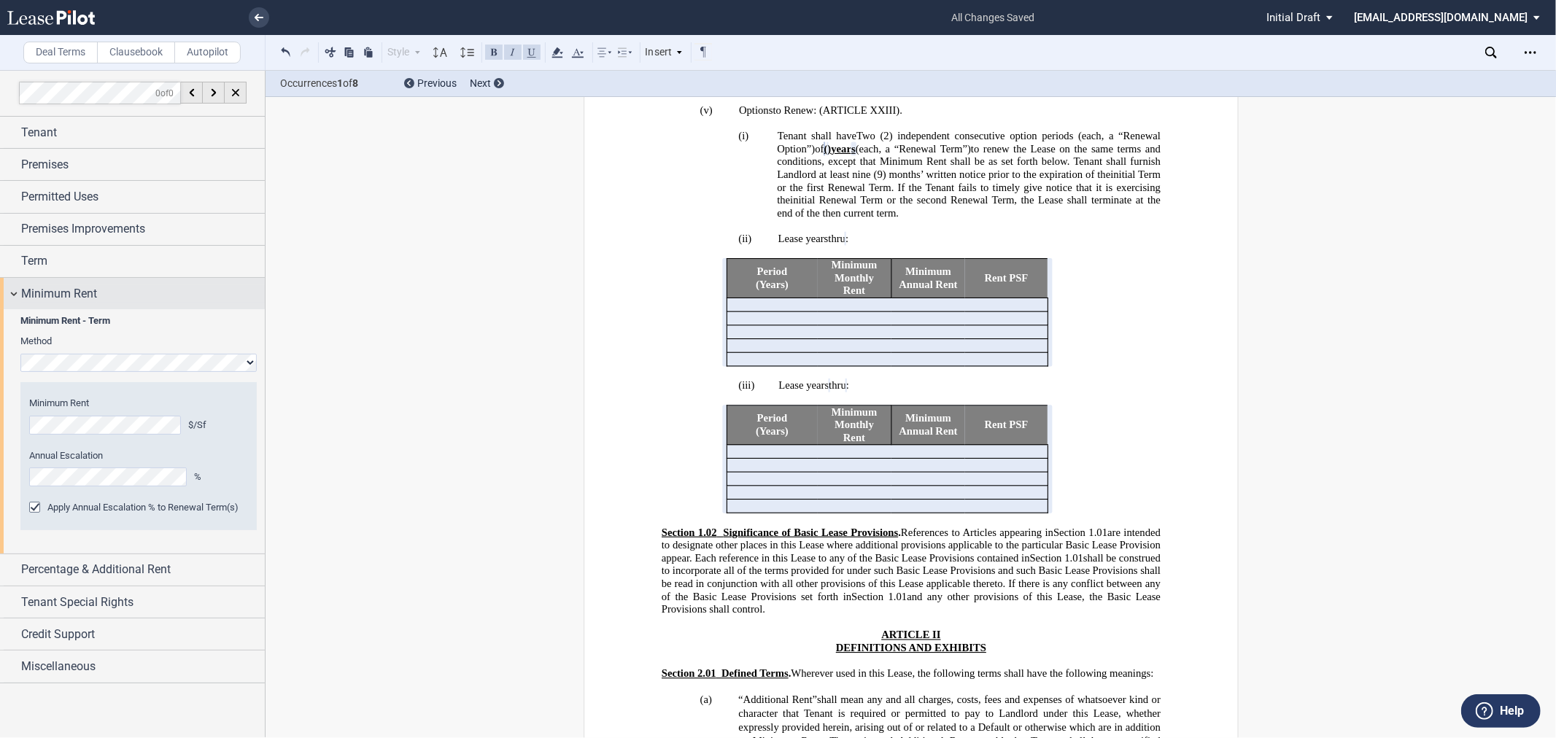
click at [61, 292] on span "Minimum Rent" at bounding box center [59, 294] width 76 height 18
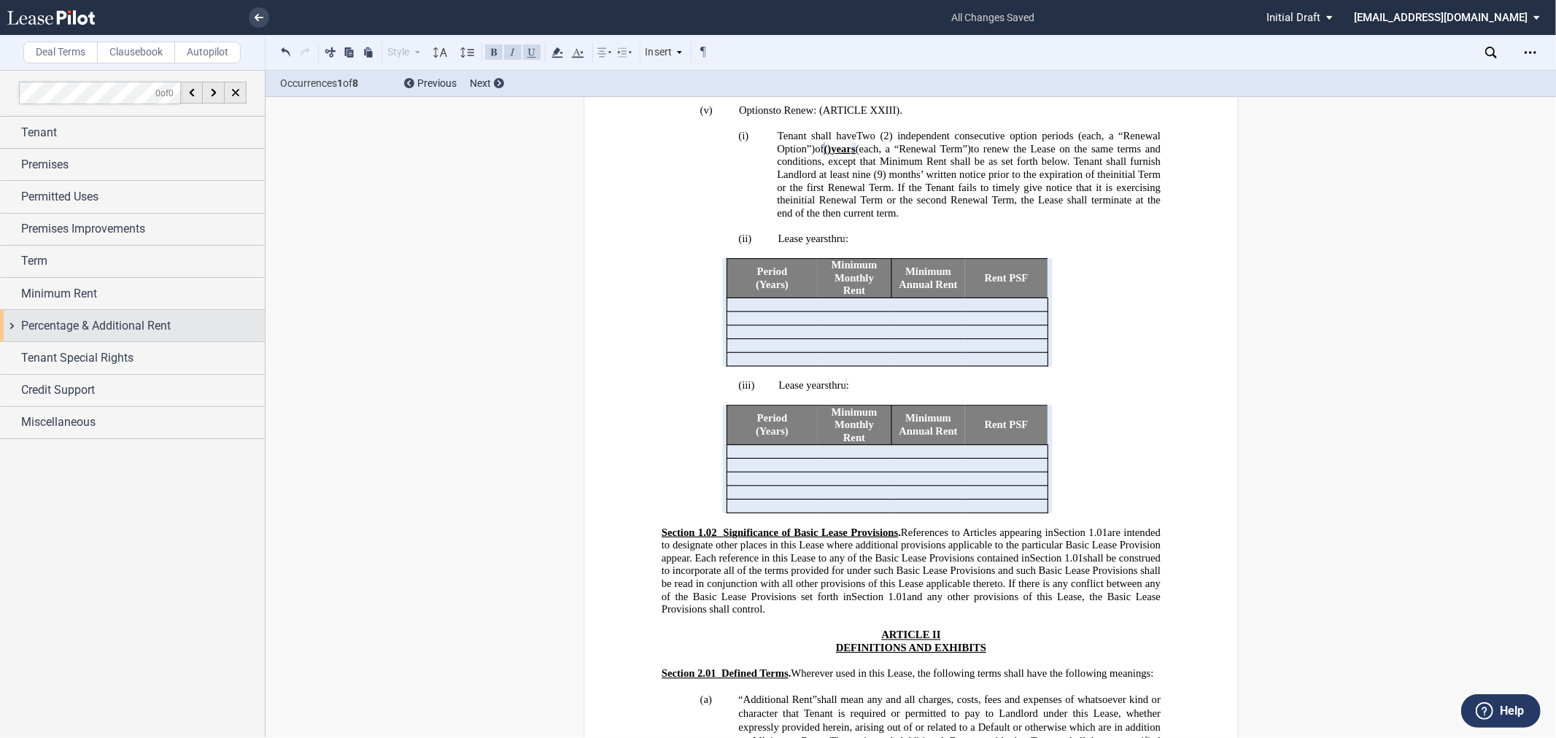
click at [115, 325] on span "Percentage & Additional Rent" at bounding box center [96, 326] width 150 height 18
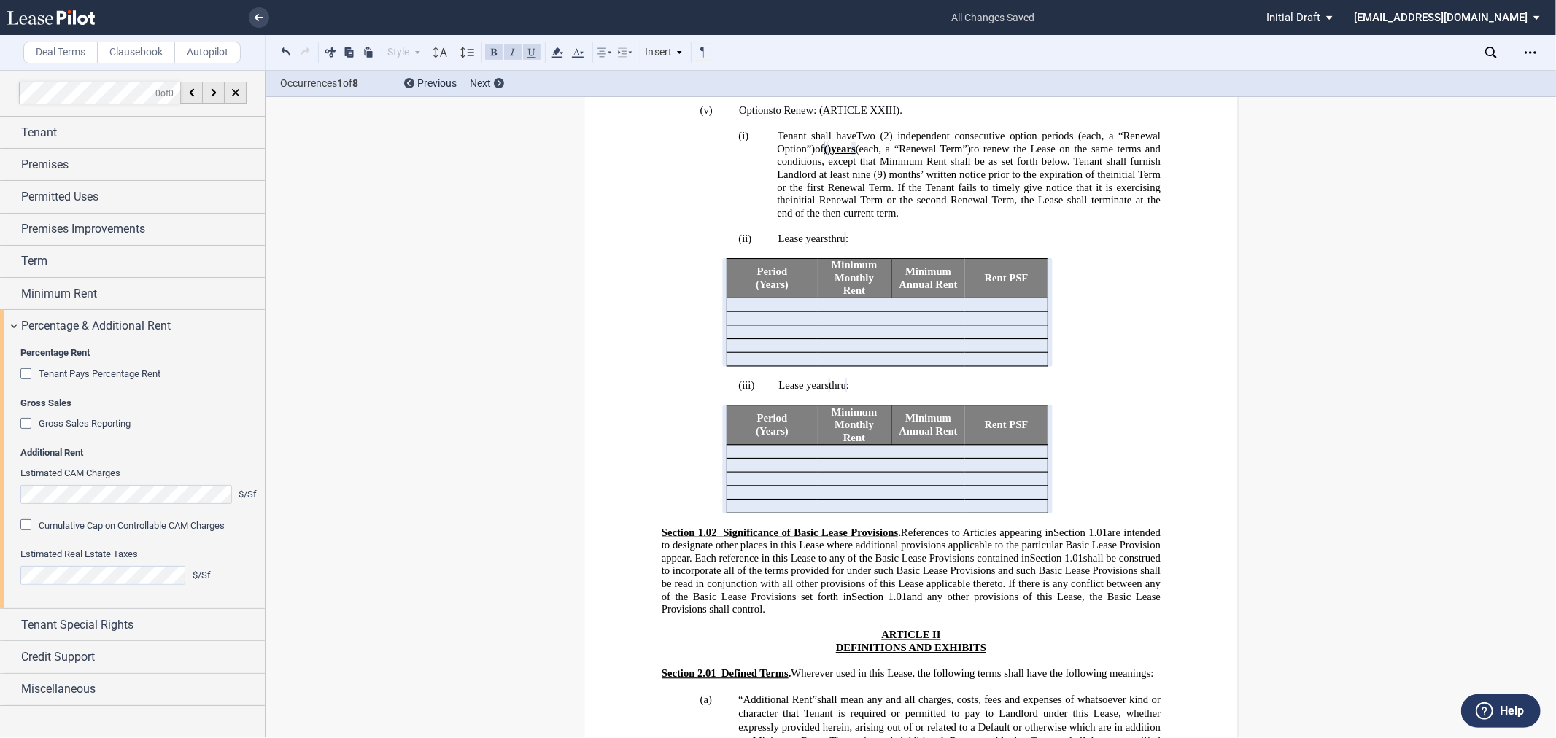
click at [125, 376] on span "Tenant Pays Percentage Rent" at bounding box center [100, 373] width 122 height 11
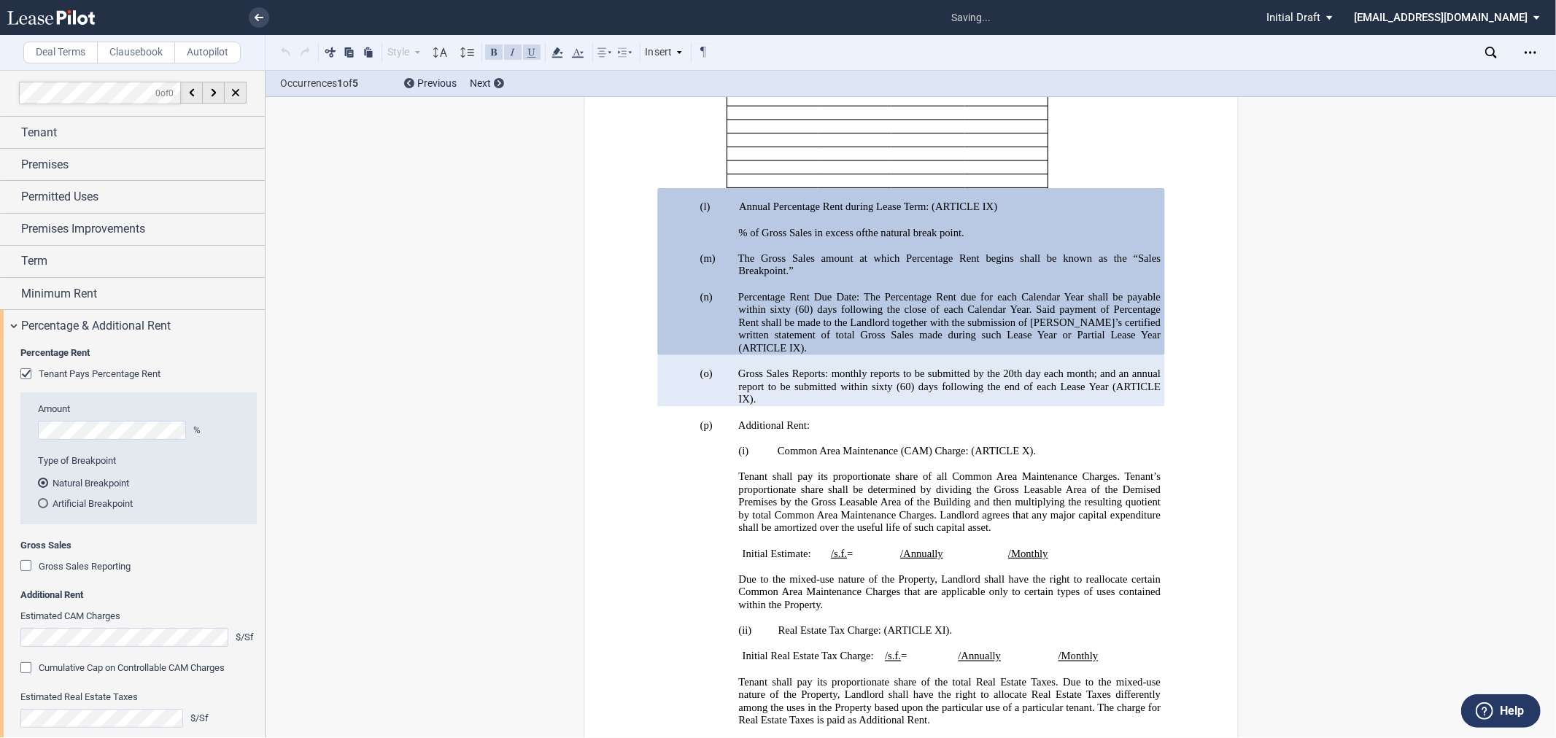
scroll to position [1362, 0]
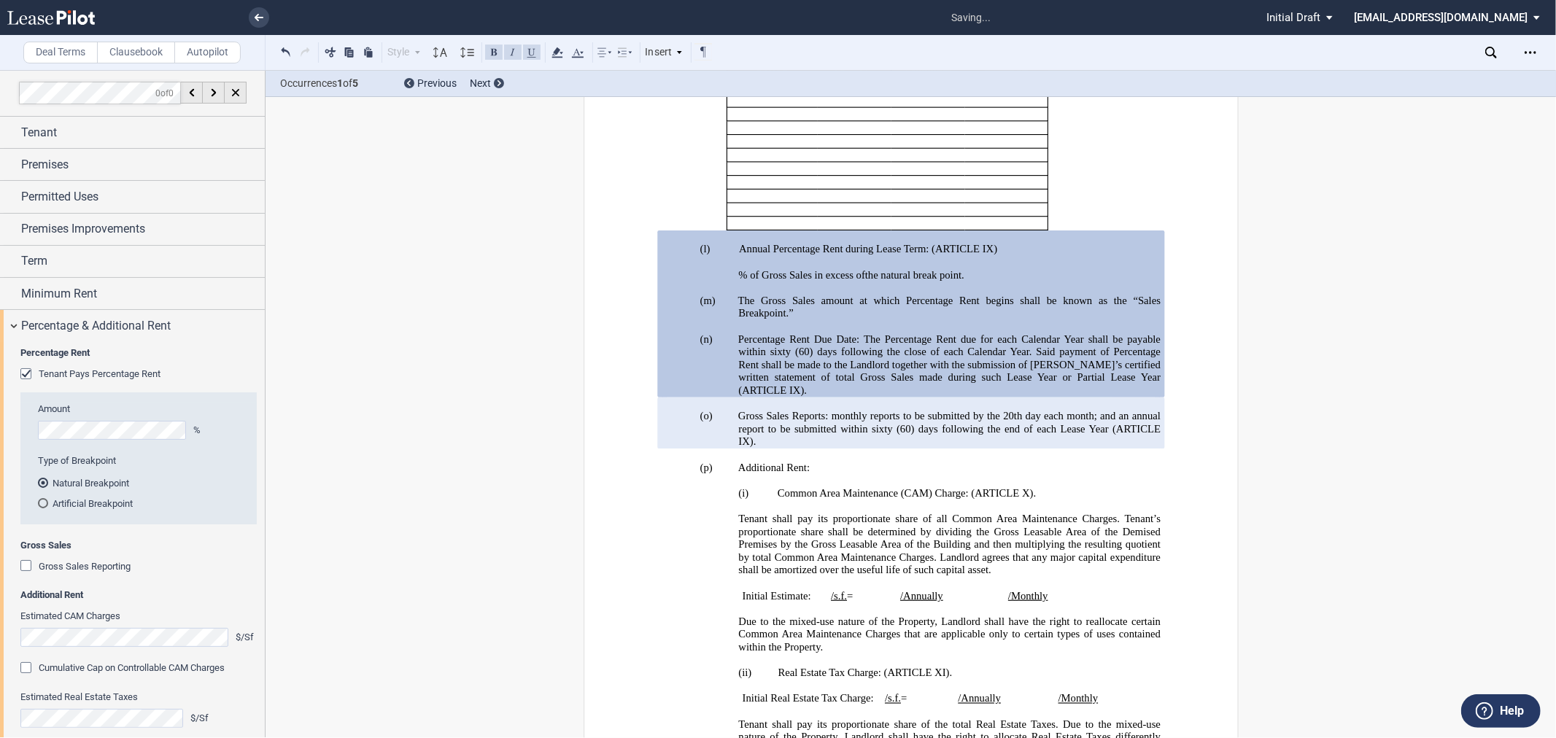
click at [108, 564] on span "Gross Sales Reporting" at bounding box center [85, 566] width 92 height 11
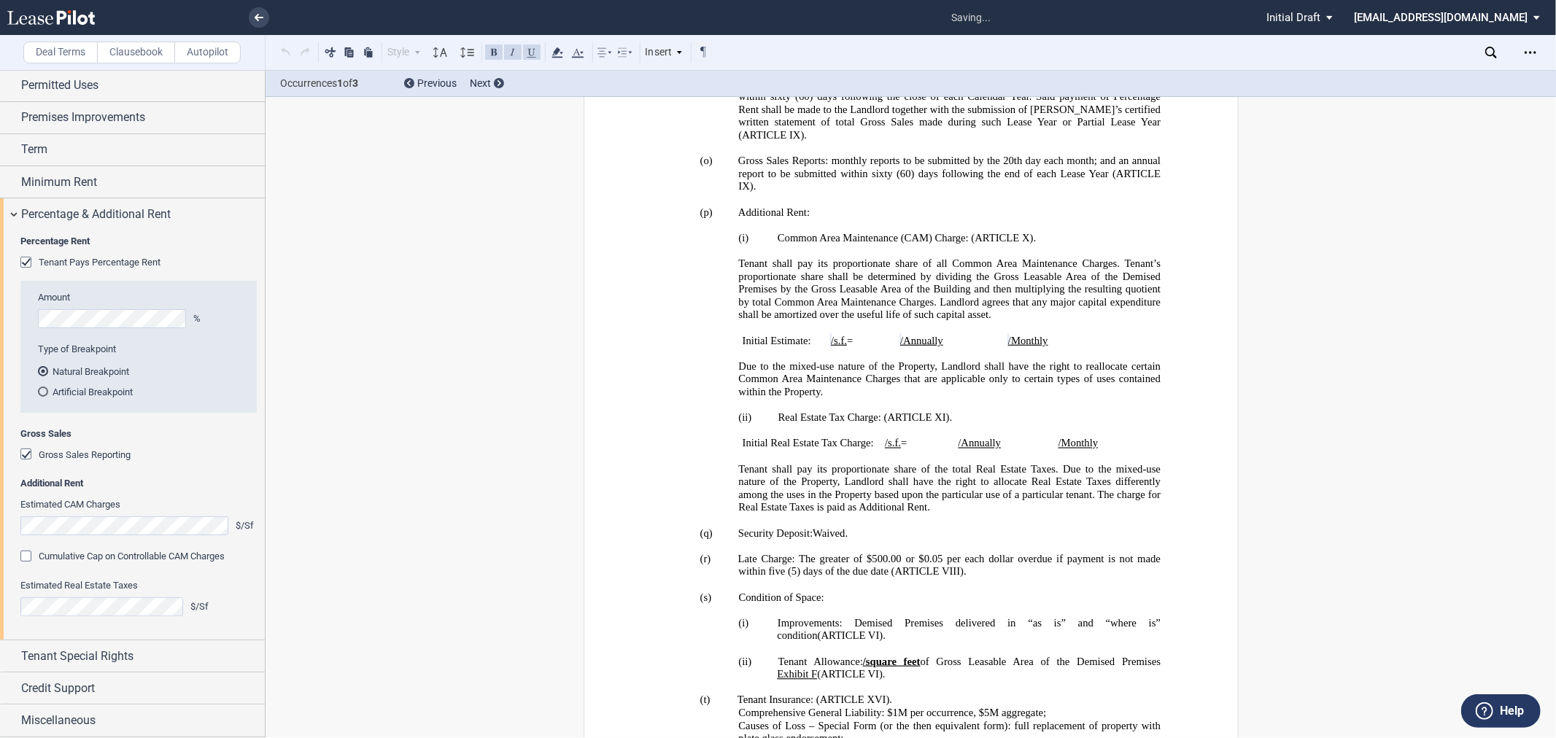
scroll to position [1657, 0]
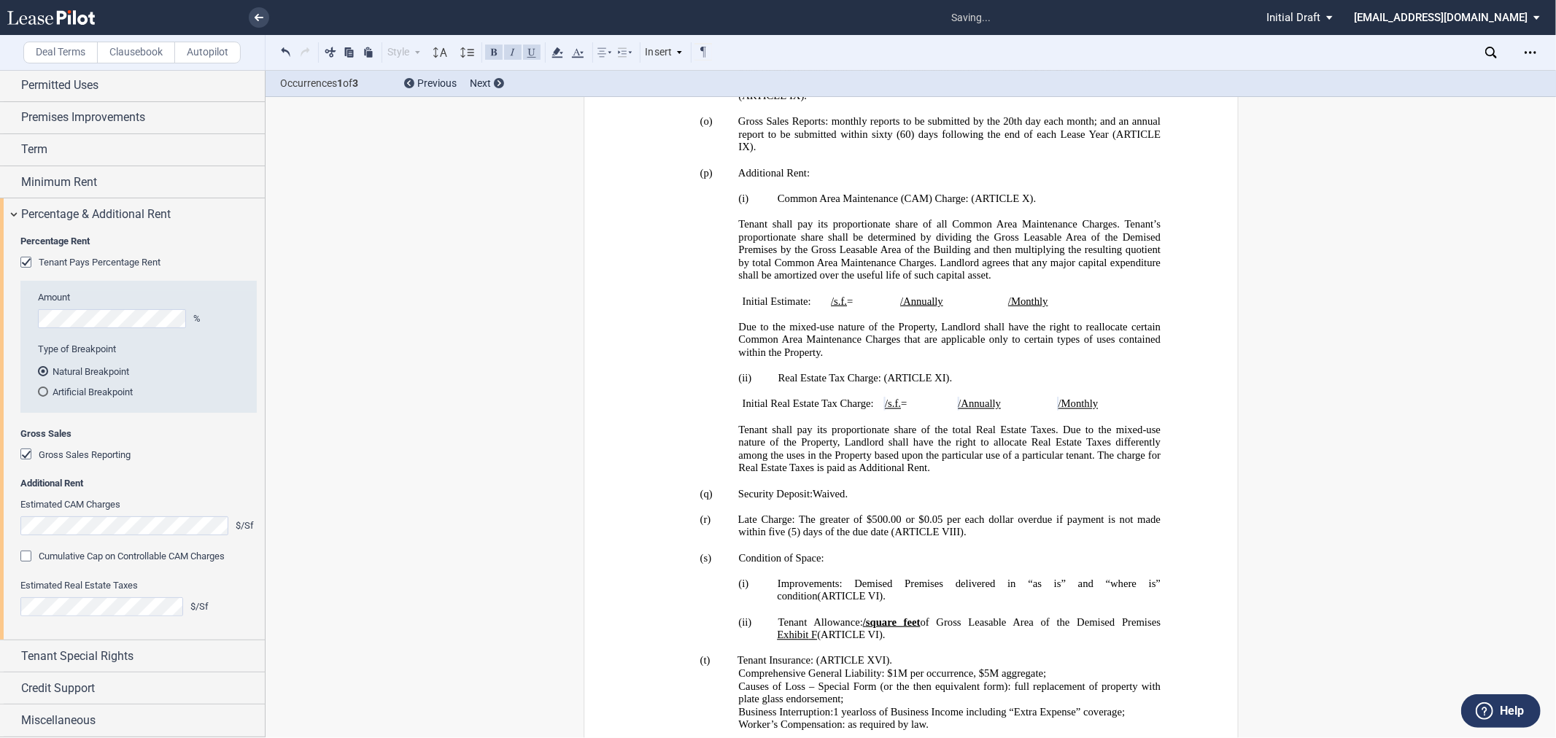
click at [151, 557] on span "Cumulative Cap on Controllable CAM Charges" at bounding box center [132, 556] width 186 height 11
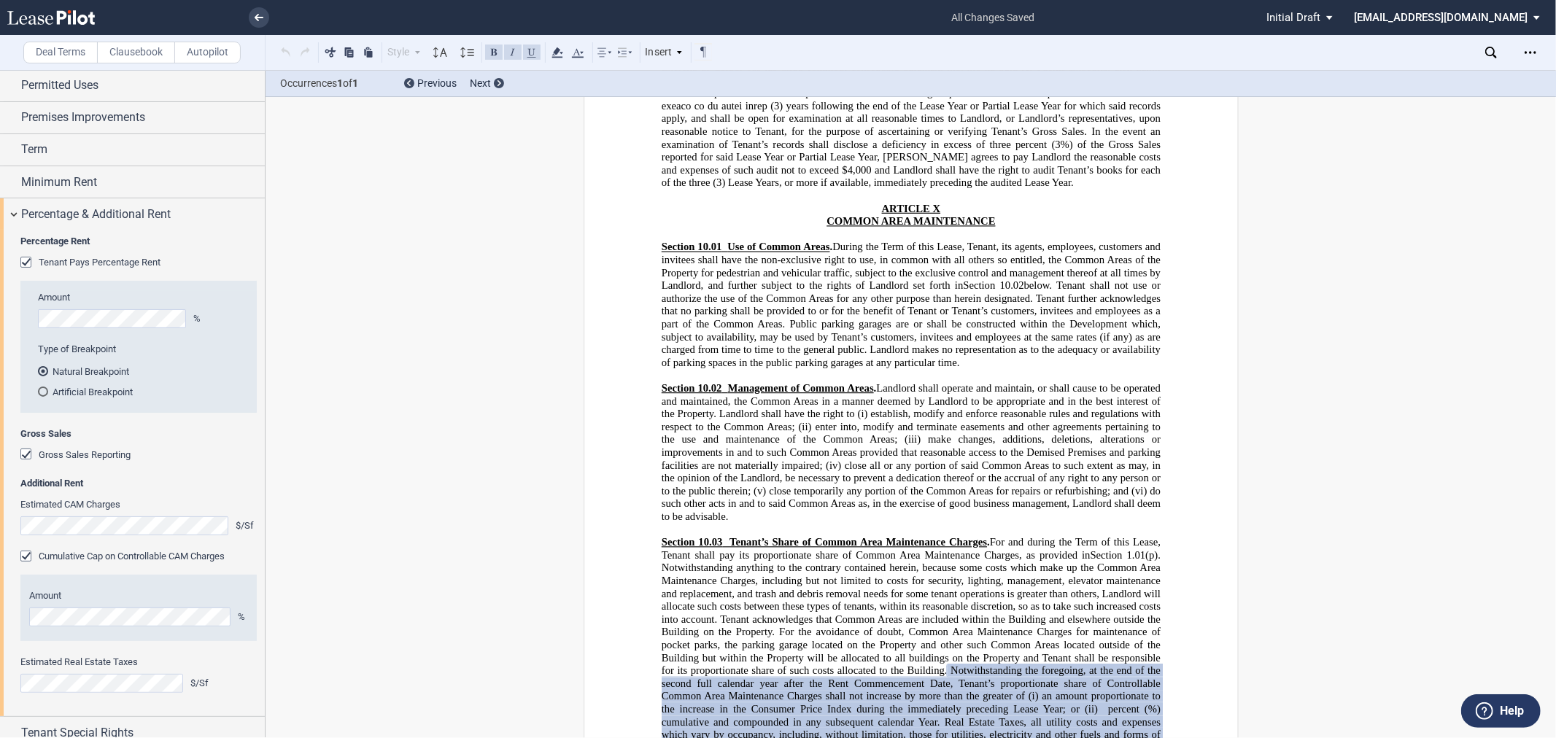
scroll to position [9113, 0]
